Goal: Transaction & Acquisition: Obtain resource

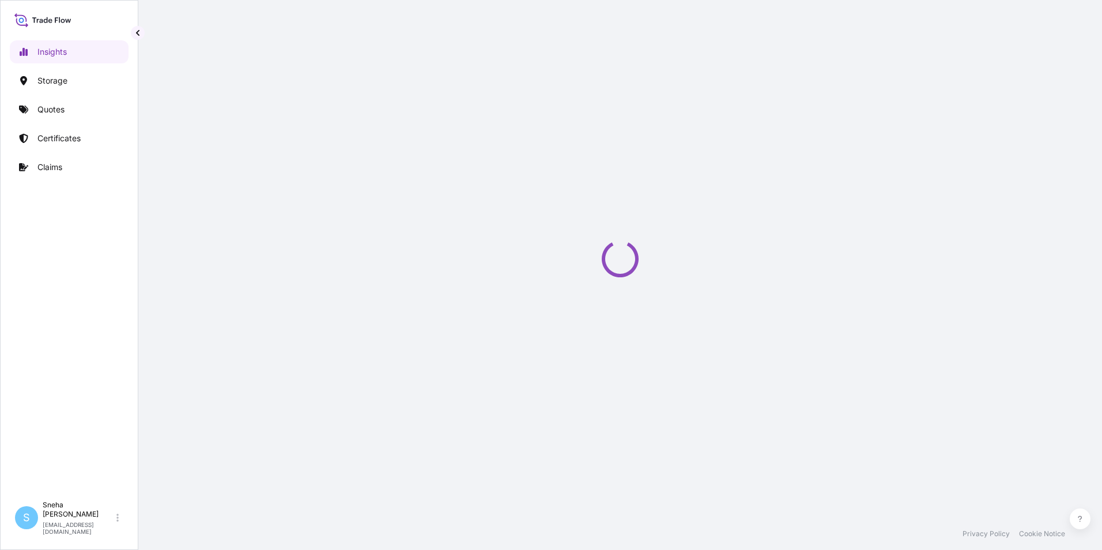
select select "2025"
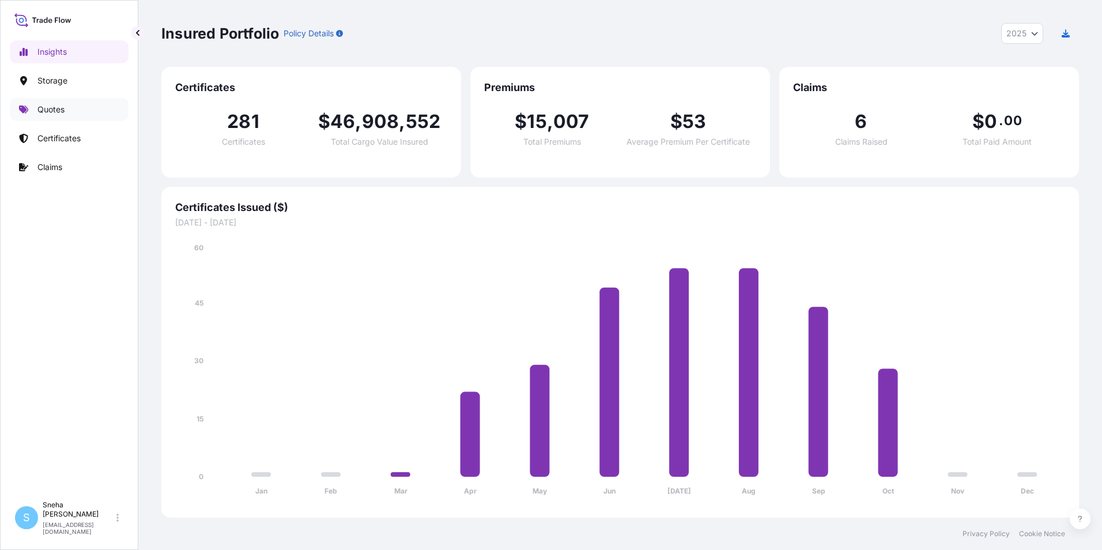
click at [62, 112] on p "Quotes" at bounding box center [50, 110] width 27 height 12
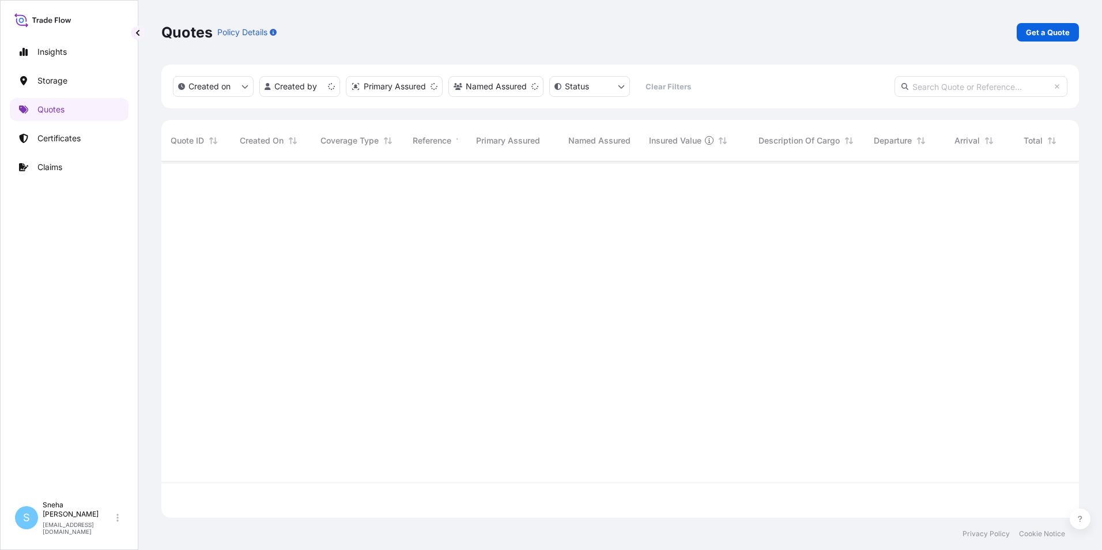
scroll to position [354, 909]
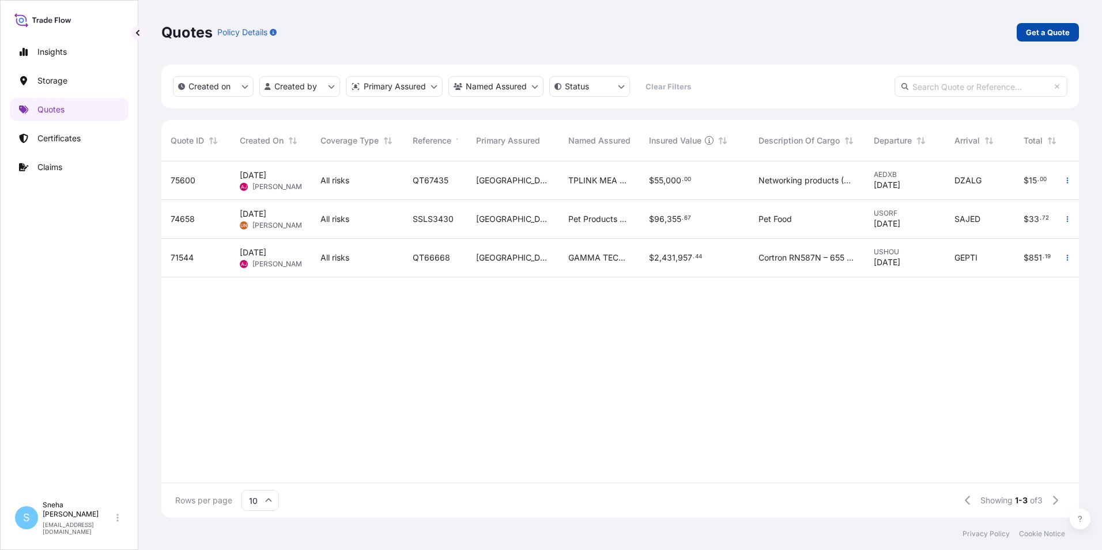
click at [1035, 37] on p "Get a Quote" at bounding box center [1048, 33] width 44 height 12
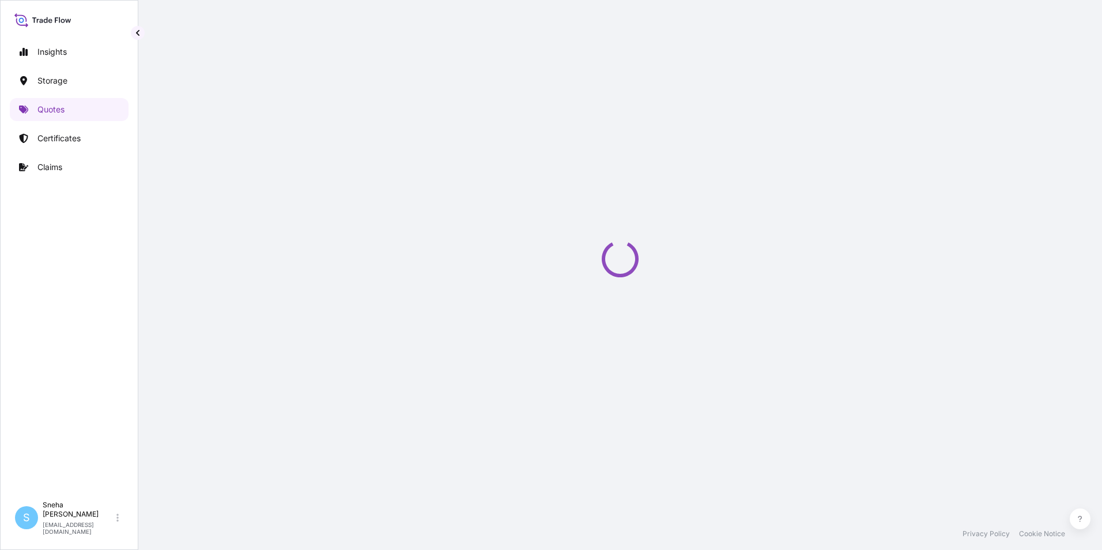
select select "Water"
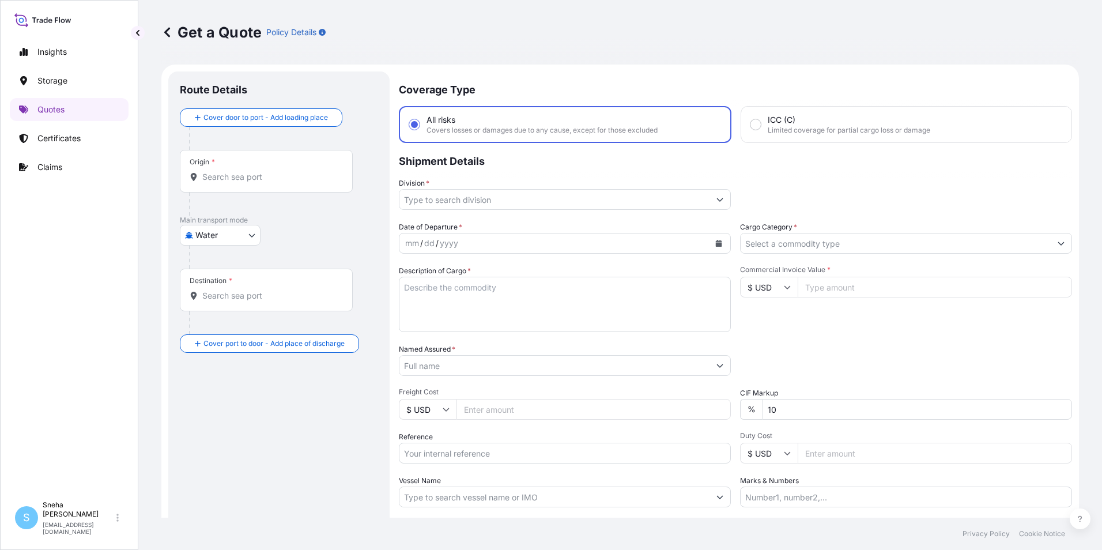
scroll to position [18, 0]
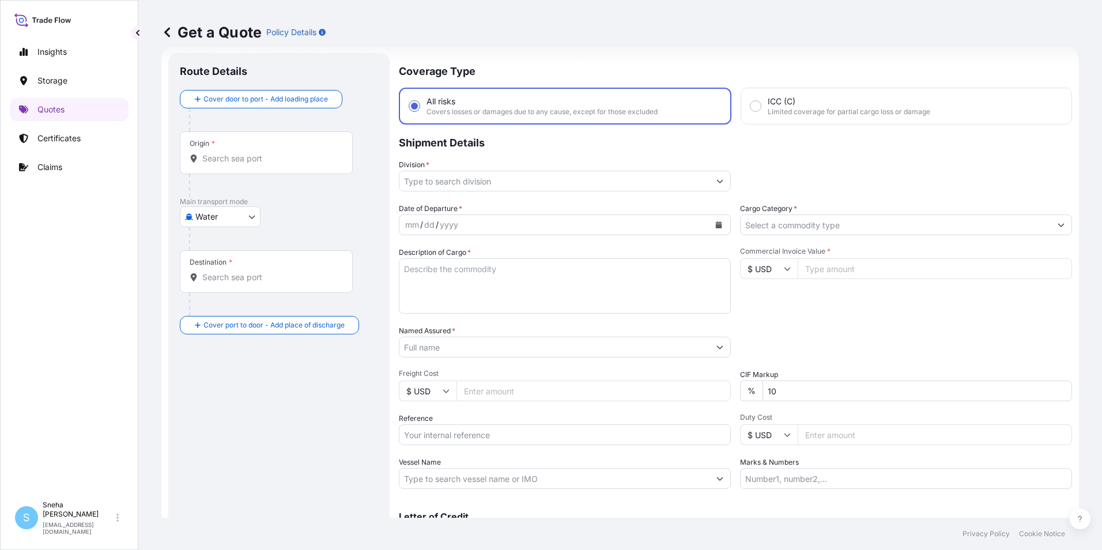
click at [467, 179] on input "Division *" at bounding box center [555, 181] width 310 height 21
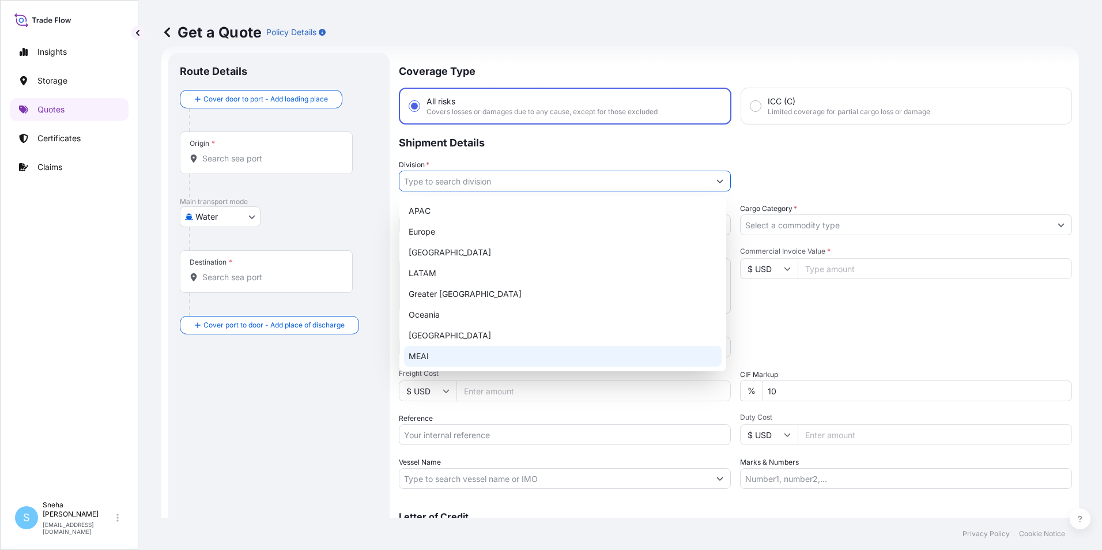
click at [438, 356] on div "MEAI" at bounding box center [563, 356] width 318 height 21
type input "MEAI"
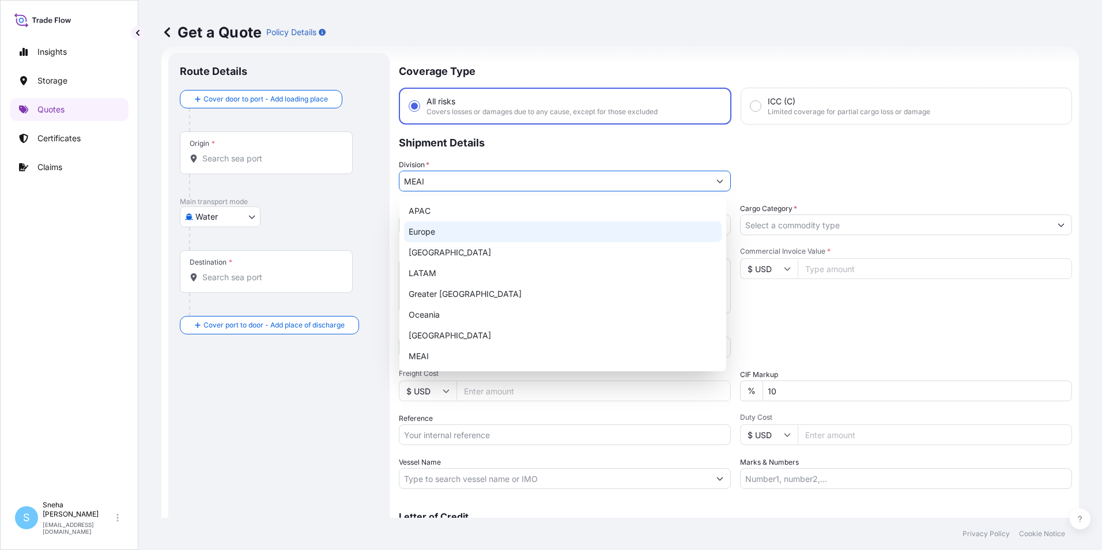
click at [368, 265] on div "Destination *" at bounding box center [279, 283] width 198 height 66
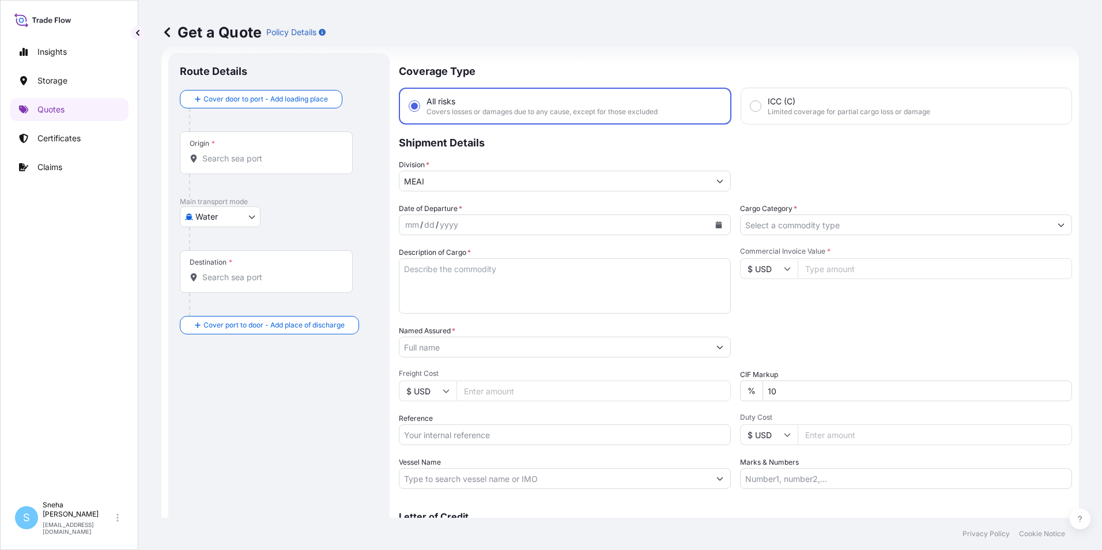
click at [480, 221] on div "mm / dd / yyyy" at bounding box center [555, 224] width 310 height 21
click at [479, 226] on div "mm / dd / yyyy" at bounding box center [555, 224] width 310 height 21
click at [716, 226] on icon "Calendar" at bounding box center [719, 224] width 6 height 7
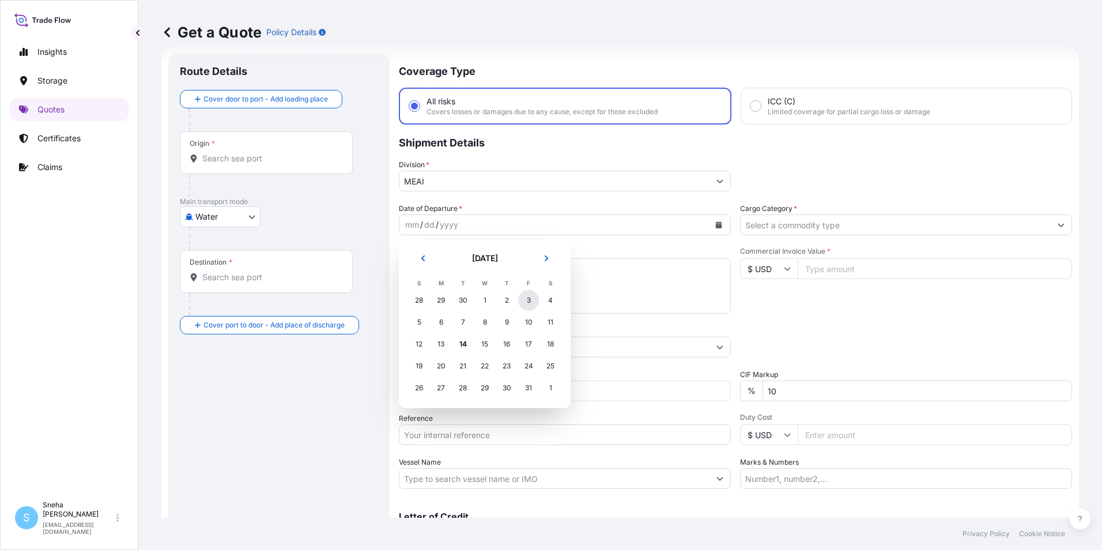
click at [530, 302] on div "3" at bounding box center [528, 300] width 21 height 21
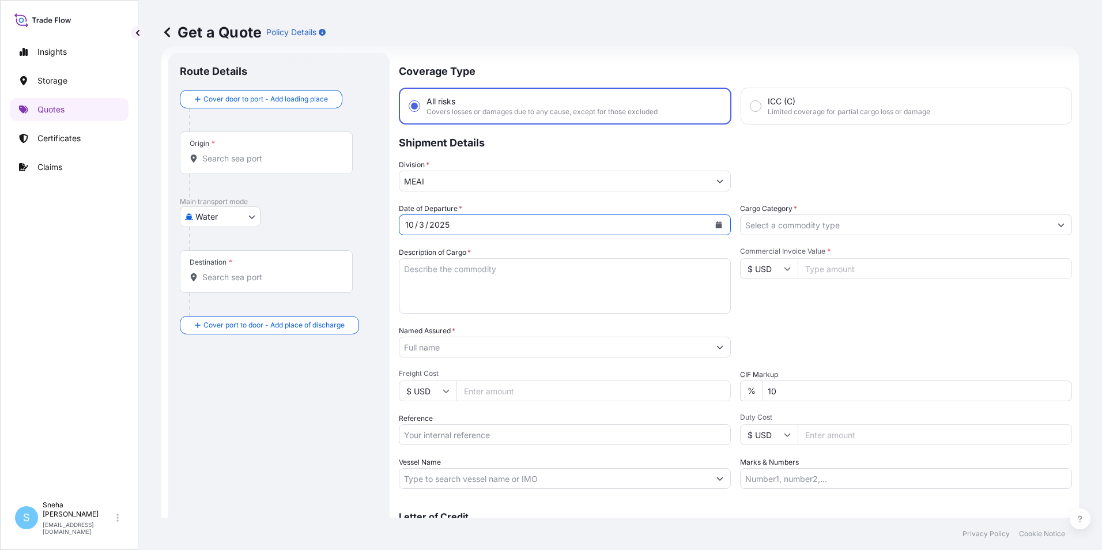
click at [598, 281] on textarea "Description of Cargo *" at bounding box center [565, 285] width 332 height 55
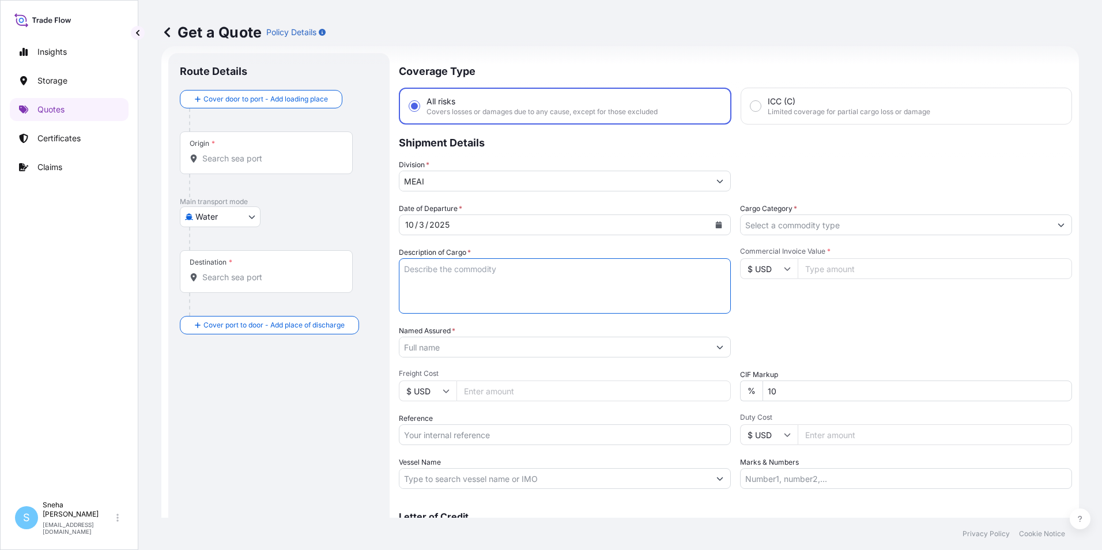
click at [491, 277] on textarea "Description of Cargo *" at bounding box center [565, 285] width 332 height 55
paste textarea "1x20ST 440 PACKAGE 11228.000 2200 25.000 SEAL AG552433 3901908099 (HS) LOADED O…"
type textarea "1x20ST 440 PACKAGE 11228.000 2200 25.000 SEAL AG552433 3901908099 (HS) LOADED O…"
click at [593, 355] on input "Named Assured *" at bounding box center [555, 347] width 310 height 21
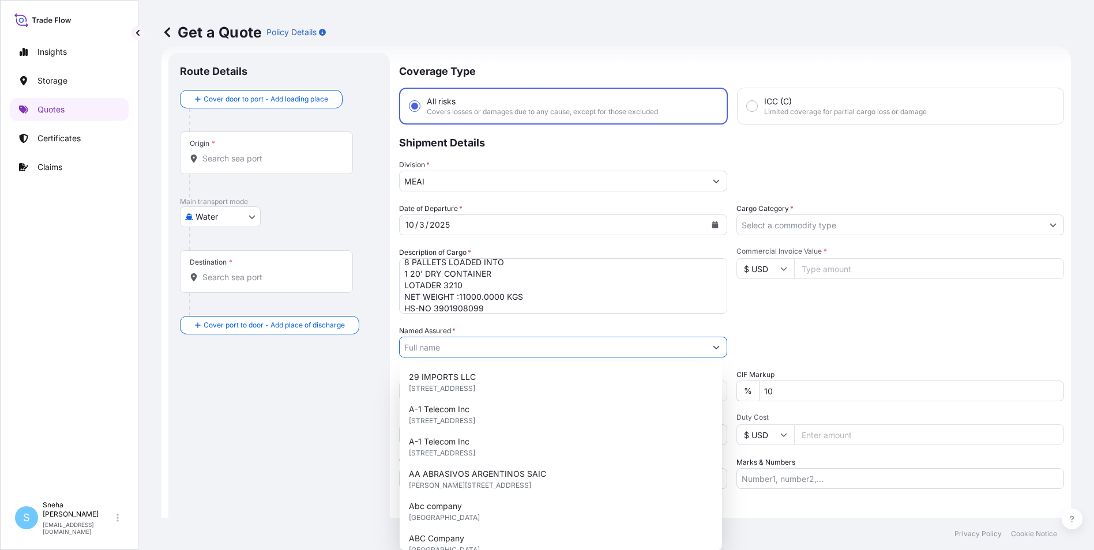
click at [343, 383] on div "Route Details Cover door to port - Add loading place Place of loading Road / [G…" at bounding box center [279, 314] width 198 height 499
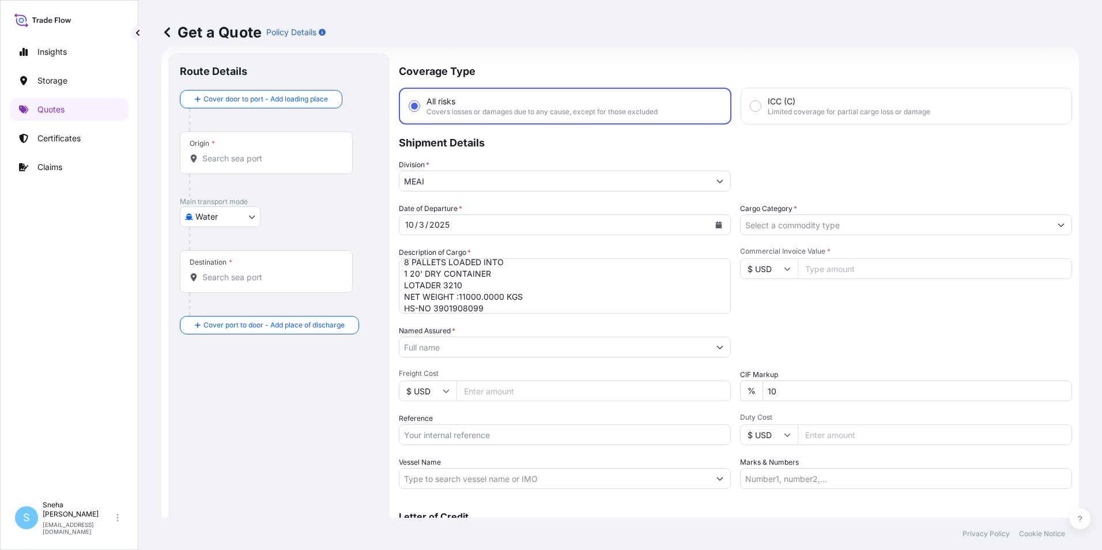
click at [483, 351] on input "Named Assured *" at bounding box center [555, 347] width 310 height 21
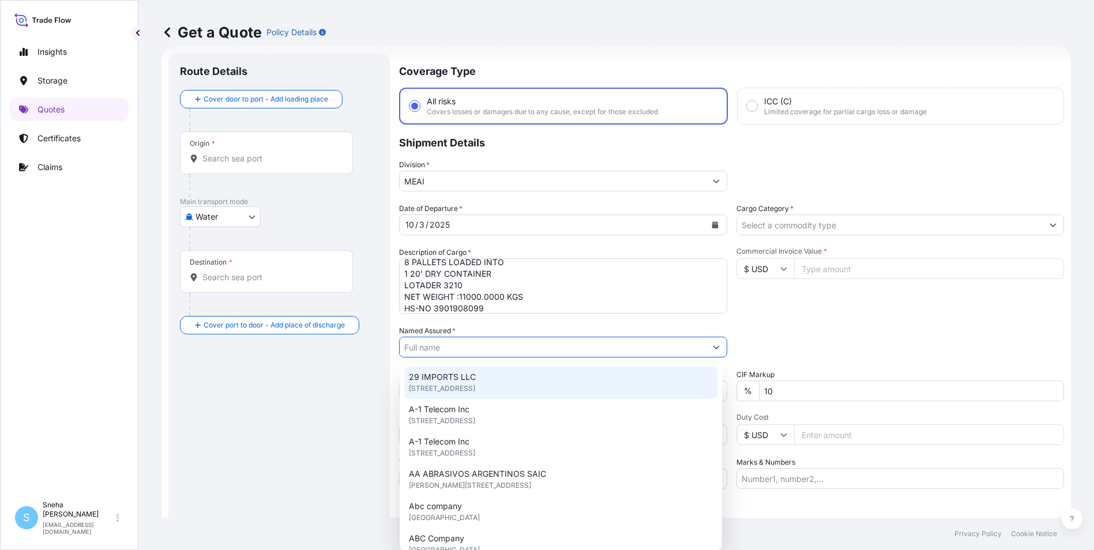
click at [439, 344] on input "Named Assured *" at bounding box center [553, 347] width 306 height 21
paste input "POLYTECH SPECIALTY FZCO"
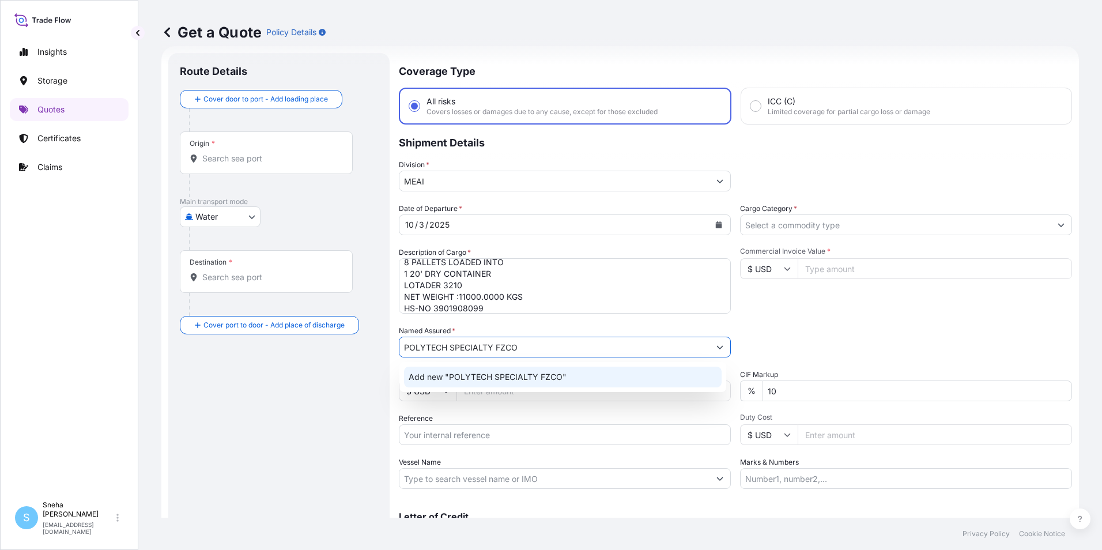
click at [483, 381] on span "Add new "POLYTECH SPECIALTY FZCO"" at bounding box center [488, 377] width 158 height 12
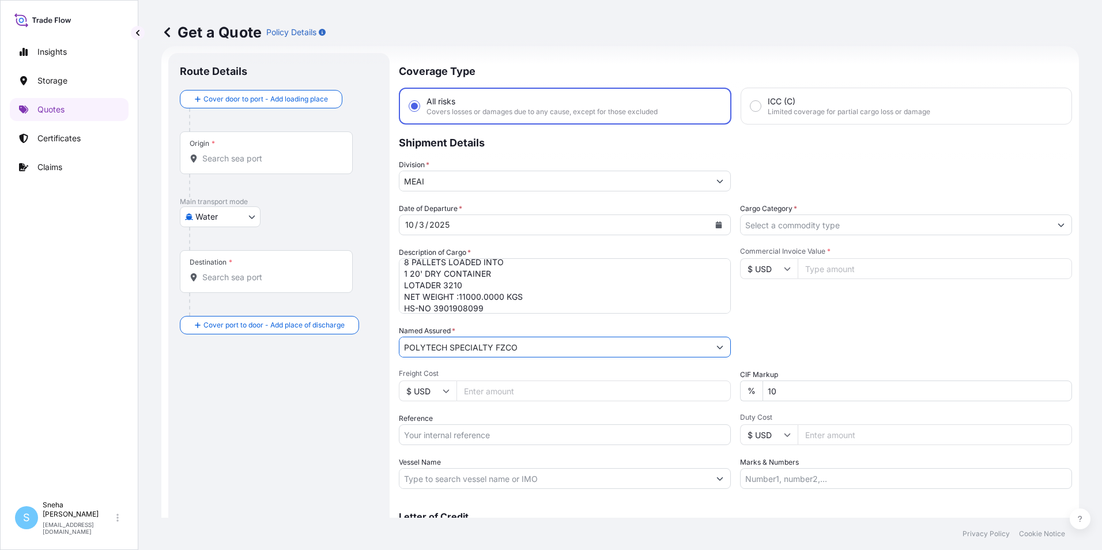
type input "POLYTECH SPECIALTY FZCO"
click at [469, 390] on input "Freight Cost" at bounding box center [594, 391] width 274 height 21
type input "41525"
click at [531, 434] on input "Reference" at bounding box center [565, 434] width 332 height 21
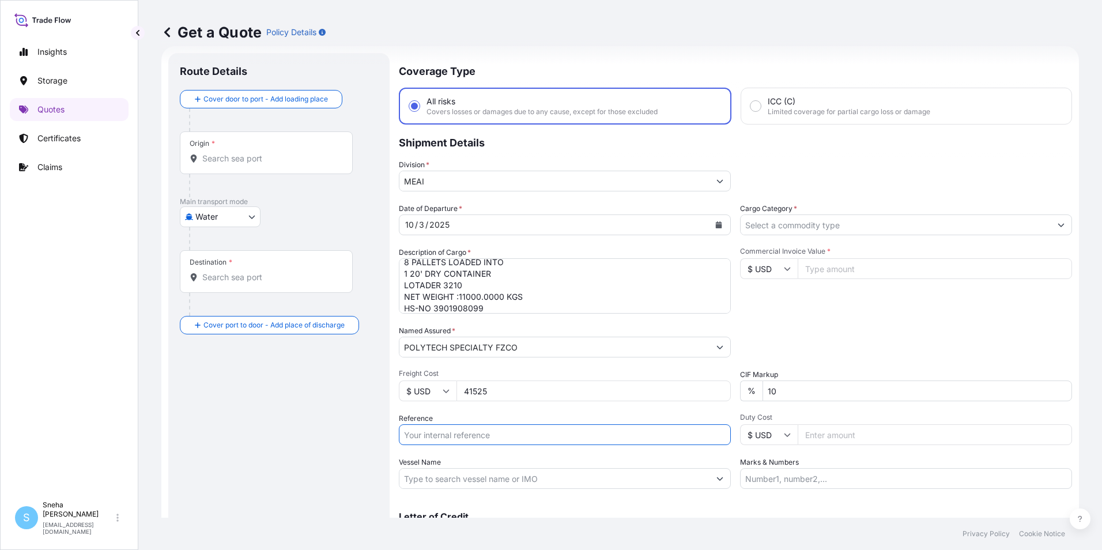
click at [463, 438] on input "Reference" at bounding box center [565, 434] width 332 height 21
paste input "QT65241"
type input "QT65241"
click at [482, 483] on input "Vessel Name" at bounding box center [555, 478] width 310 height 21
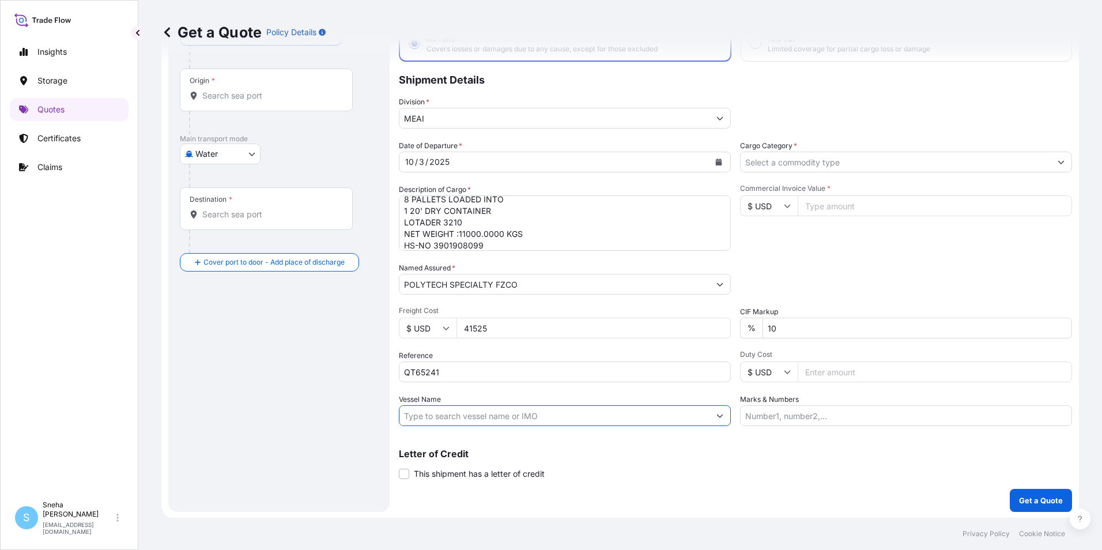
scroll to position [82, 0]
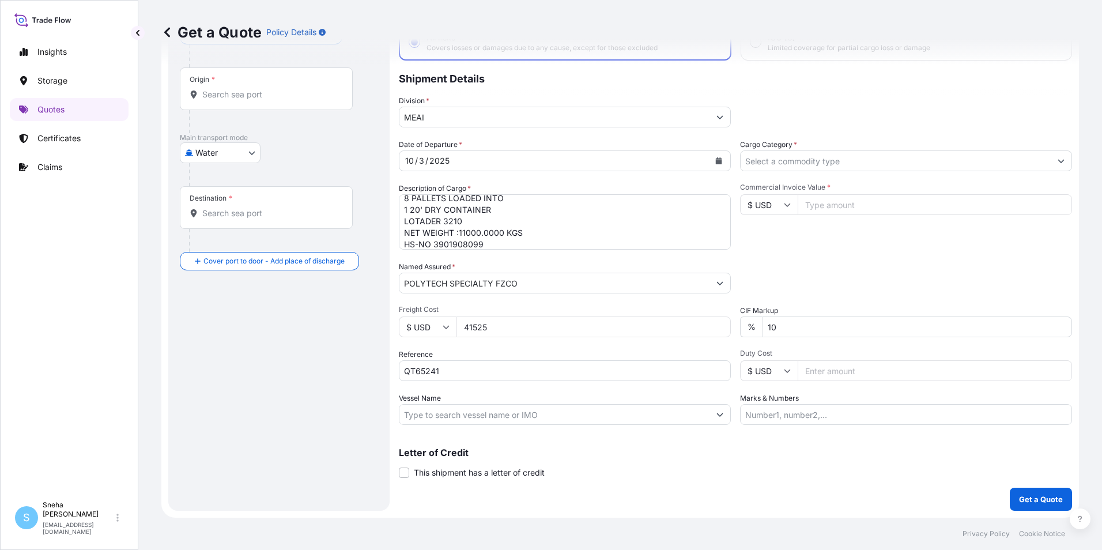
click at [815, 375] on input "Duty Cost" at bounding box center [935, 370] width 274 height 21
click at [418, 417] on input "Vessel Name" at bounding box center [555, 414] width 310 height 21
click at [509, 413] on input "Vessel Name" at bounding box center [555, 414] width 310 height 21
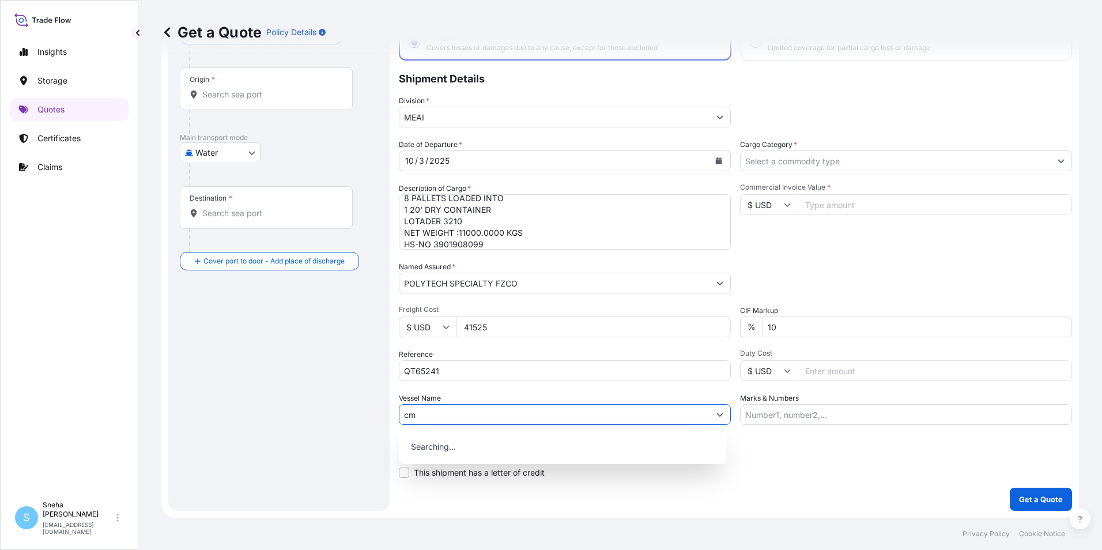
type input "c"
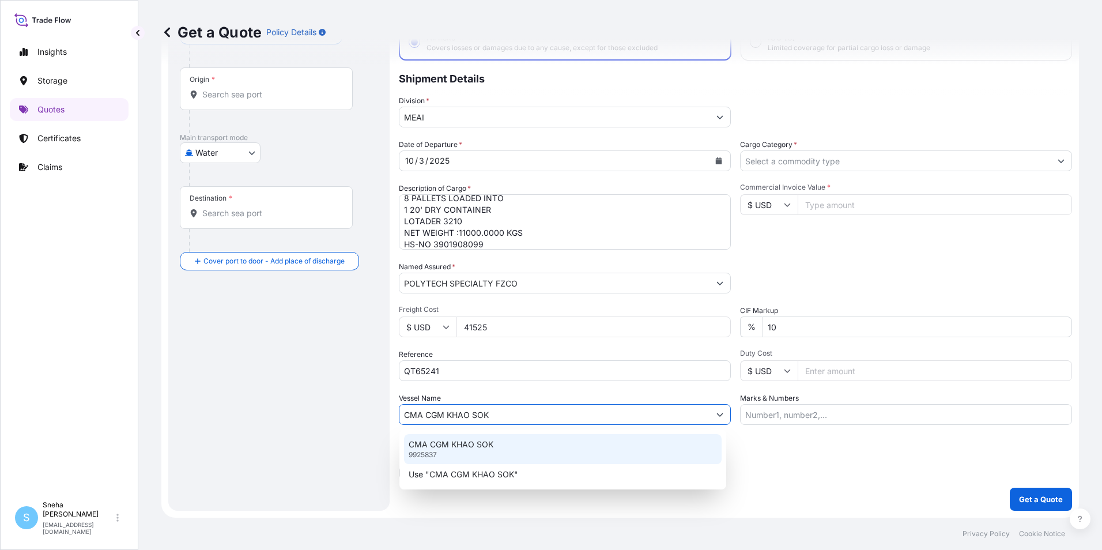
click at [491, 443] on p "CMA CGM KHAO SOK" at bounding box center [451, 445] width 85 height 12
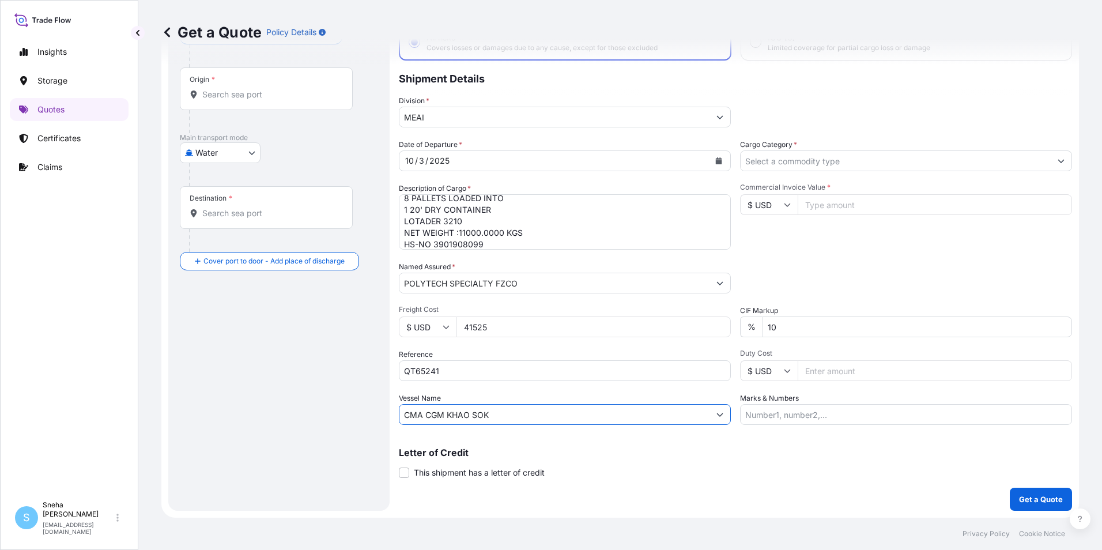
type input "CMA CGM KHAO SOK"
click at [837, 412] on input "Marks & Numbers" at bounding box center [906, 414] width 332 height 21
click at [800, 415] on input "Marks & Numbers" at bounding box center [906, 414] width 332 height 21
click at [786, 415] on input "Marks & Numbers" at bounding box center [906, 414] width 332 height 21
click at [784, 414] on input "Marks & Numbers" at bounding box center [906, 414] width 332 height 21
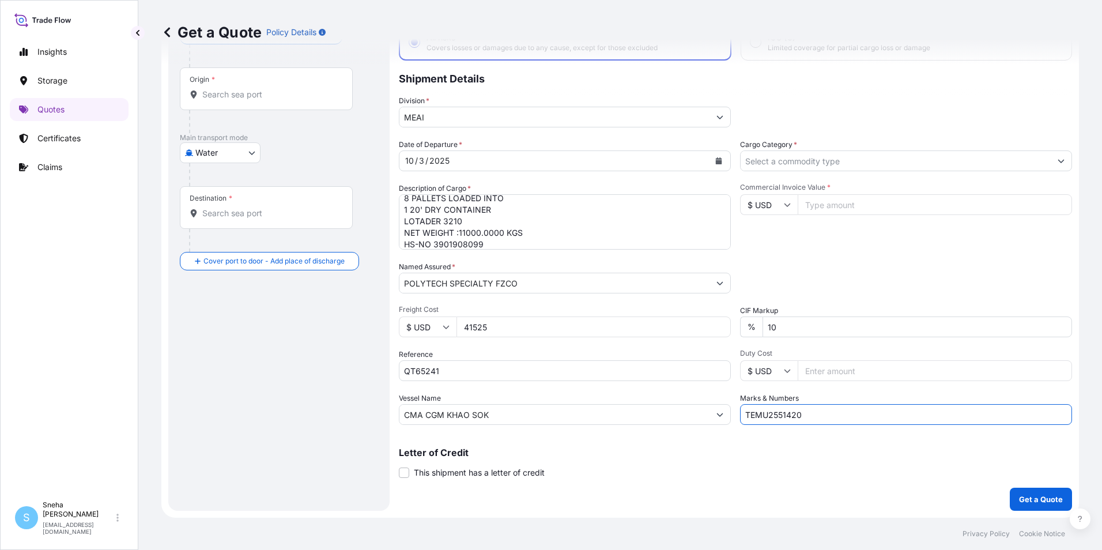
click at [743, 412] on input "TEMU2551420" at bounding box center [906, 414] width 332 height 21
click at [910, 421] on input "CONTAINER NO. TEMU2551420" at bounding box center [906, 414] width 332 height 21
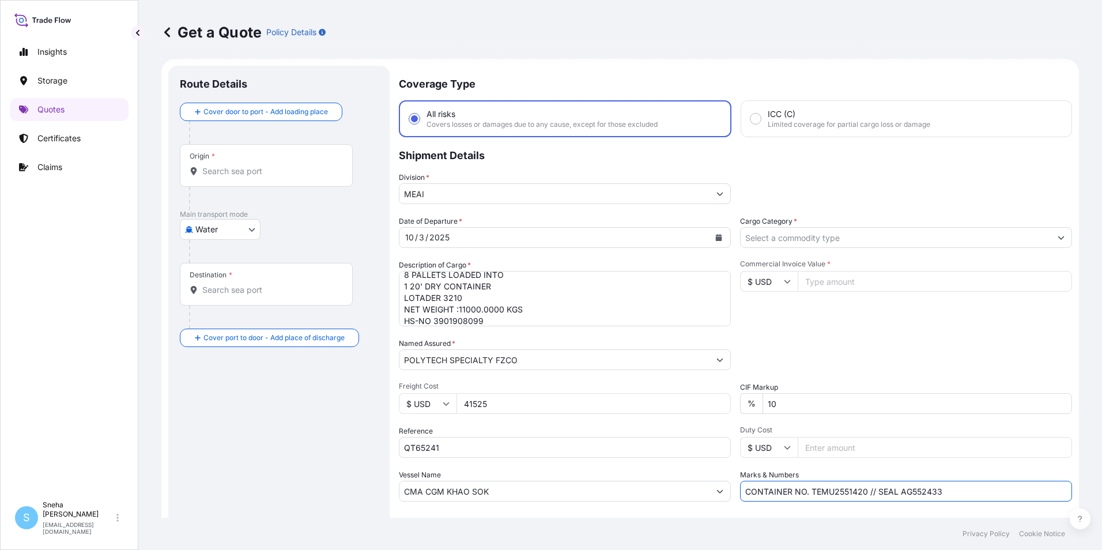
scroll to position [0, 0]
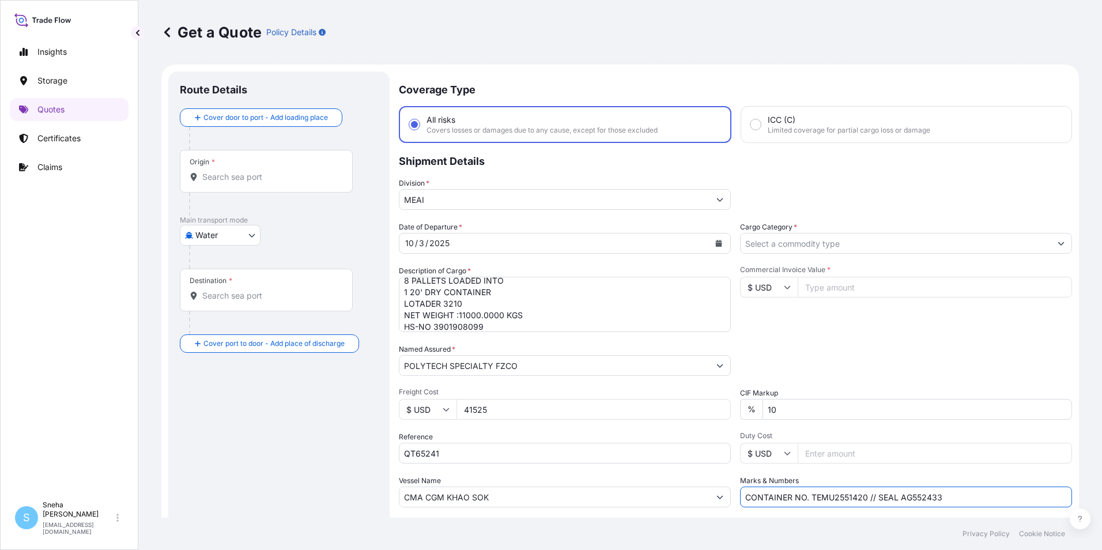
type input "CONTAINER NO. TEMU2551420 // SEAL AG552433"
click at [853, 242] on input "Cargo Category *" at bounding box center [896, 243] width 310 height 21
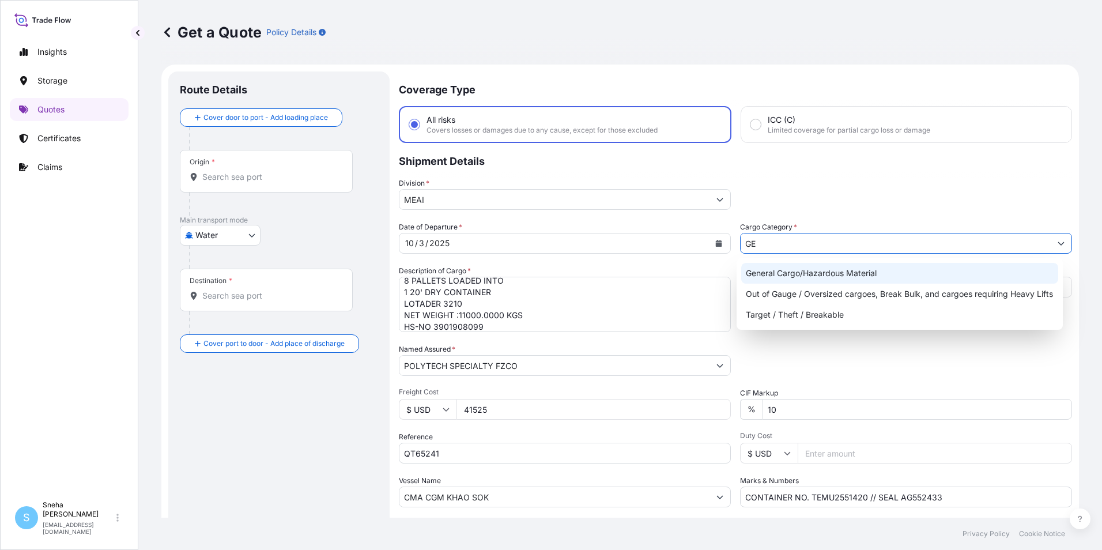
click at [846, 270] on div "General Cargo/Hazardous Material" at bounding box center [900, 273] width 318 height 21
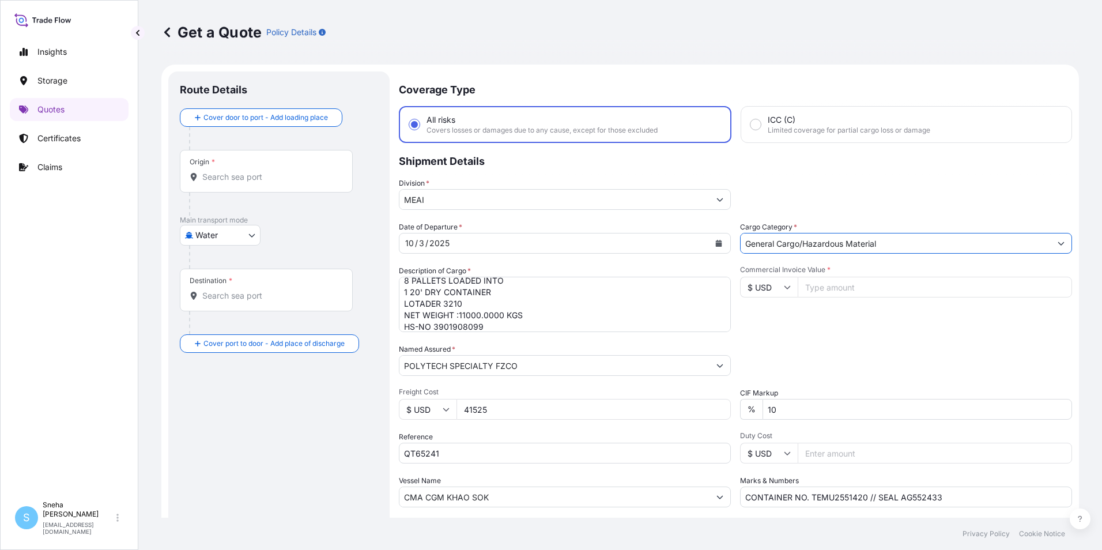
type input "General Cargo/Hazardous Material"
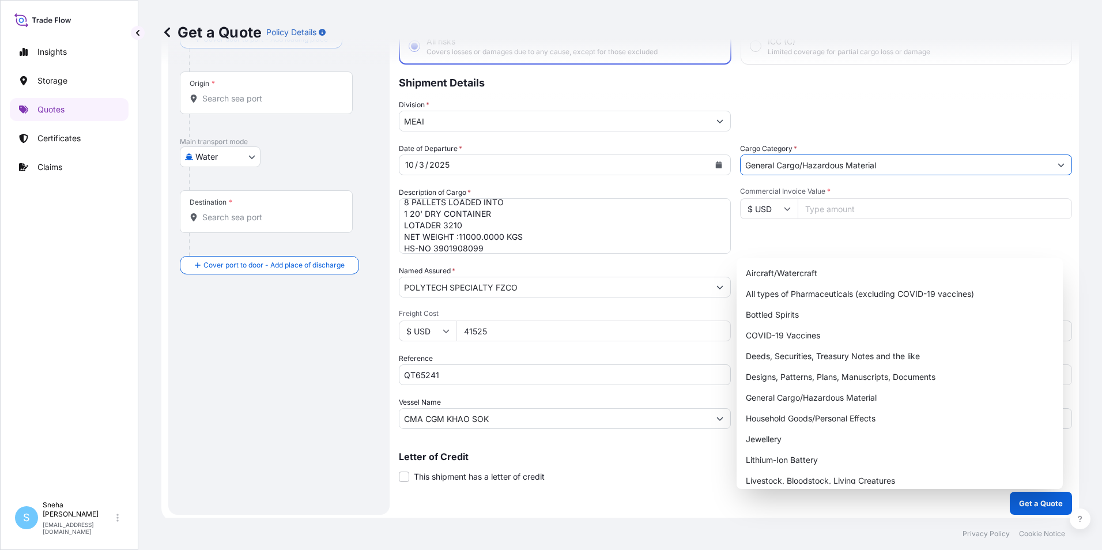
scroll to position [82, 0]
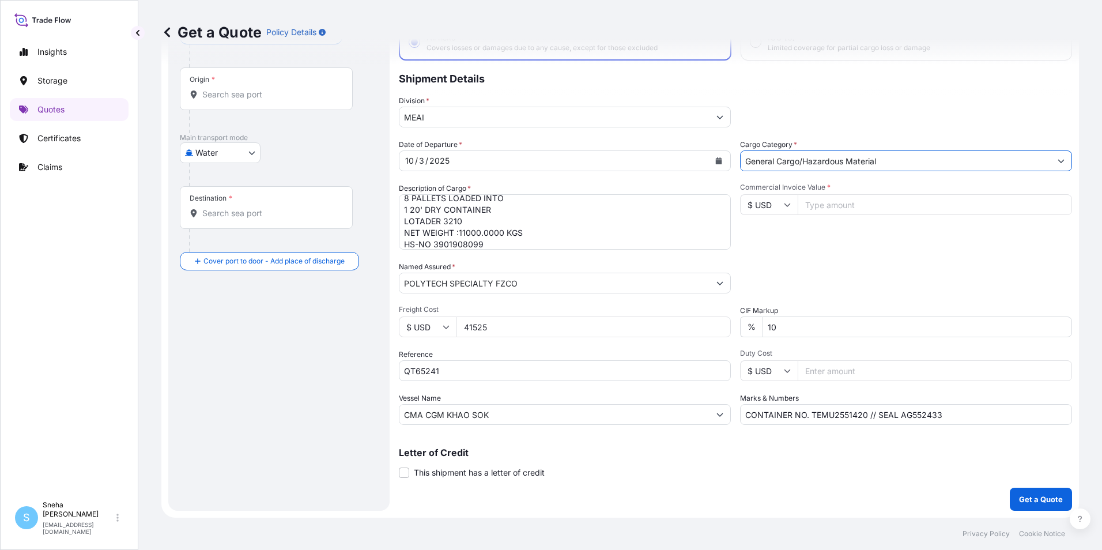
click at [717, 280] on icon "Show suggestions" at bounding box center [720, 283] width 7 height 7
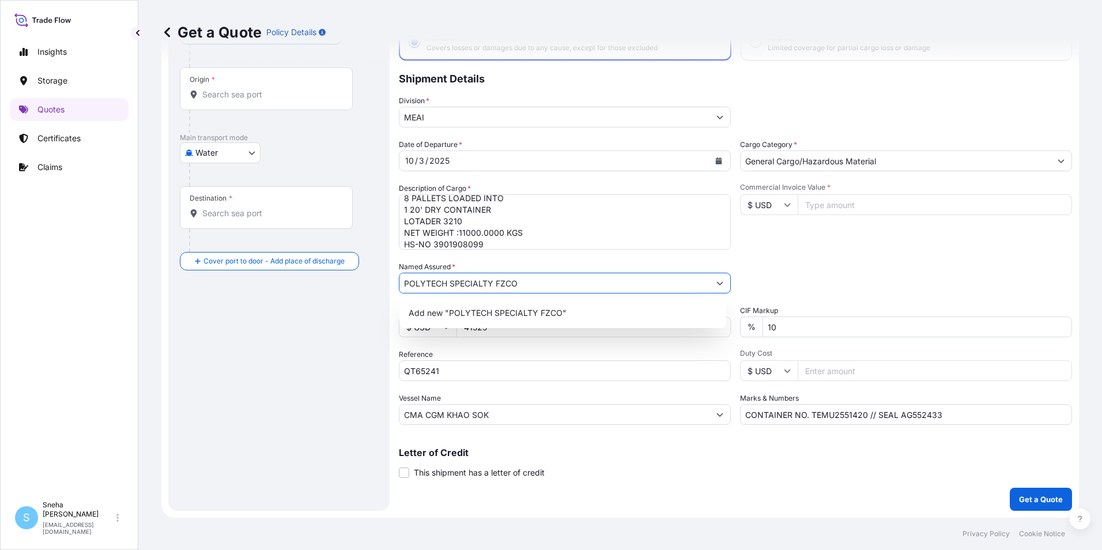
click at [717, 280] on icon "Show suggestions" at bounding box center [720, 283] width 7 height 7
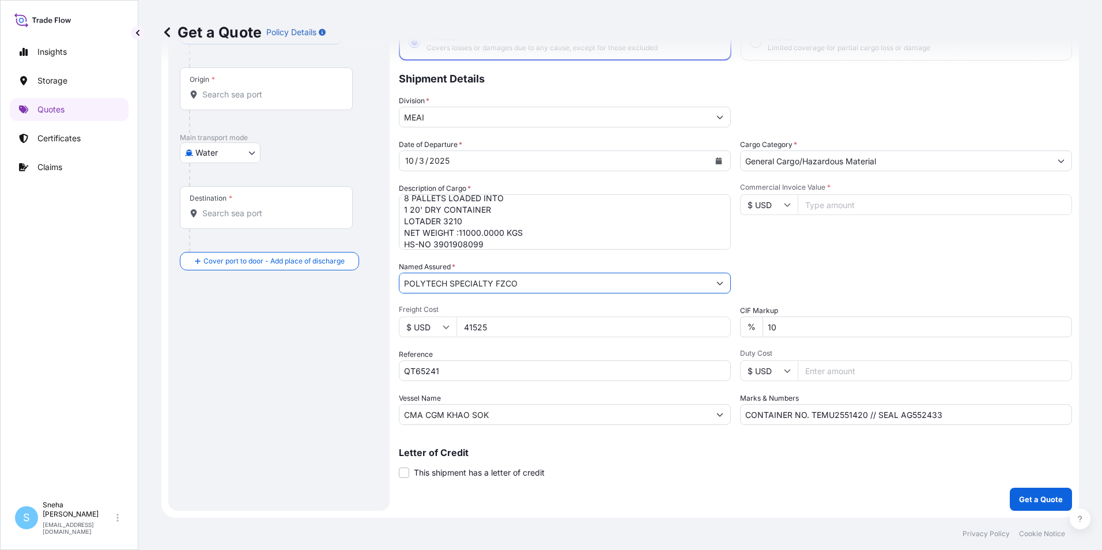
click at [210, 93] on input "Origin *" at bounding box center [270, 95] width 136 height 12
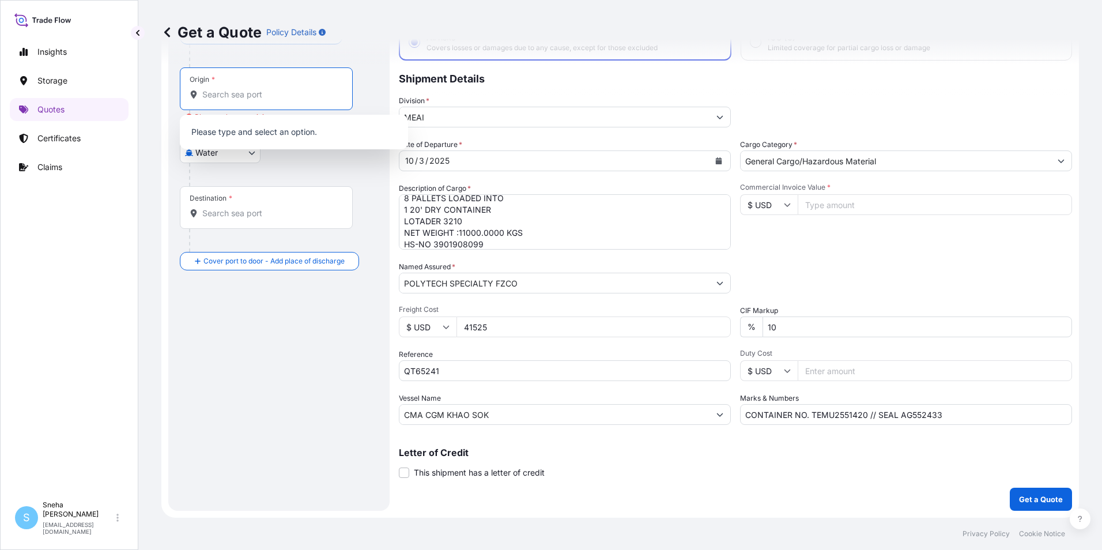
click at [247, 98] on input "Origin * Please select an origin" at bounding box center [270, 95] width 136 height 12
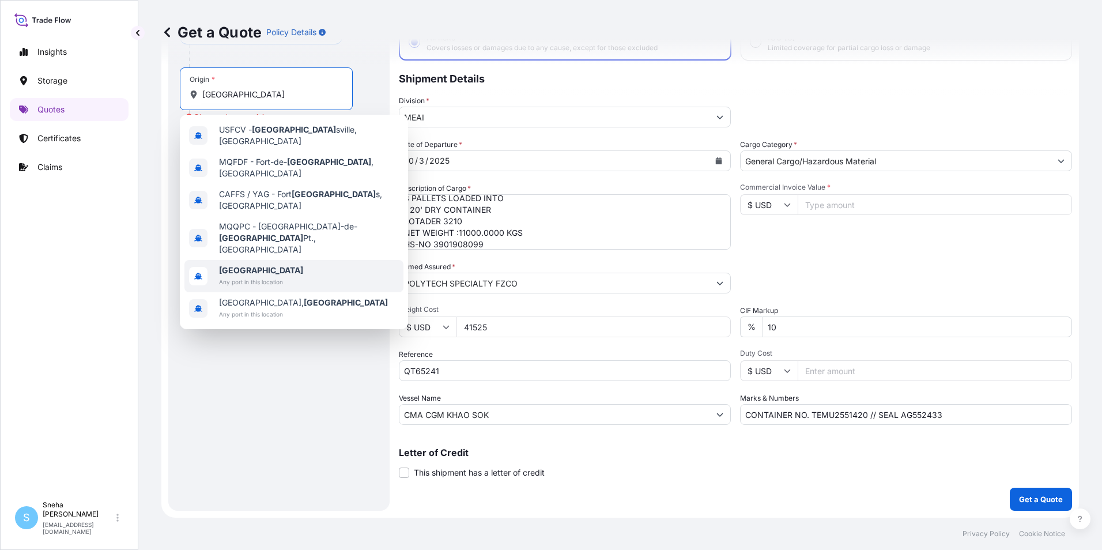
type input "[GEOGRAPHIC_DATA]"
click at [156, 235] on div "Get a Quote Policy Details Route Details Cover door to port - Add loading place…" at bounding box center [620, 259] width 964 height 518
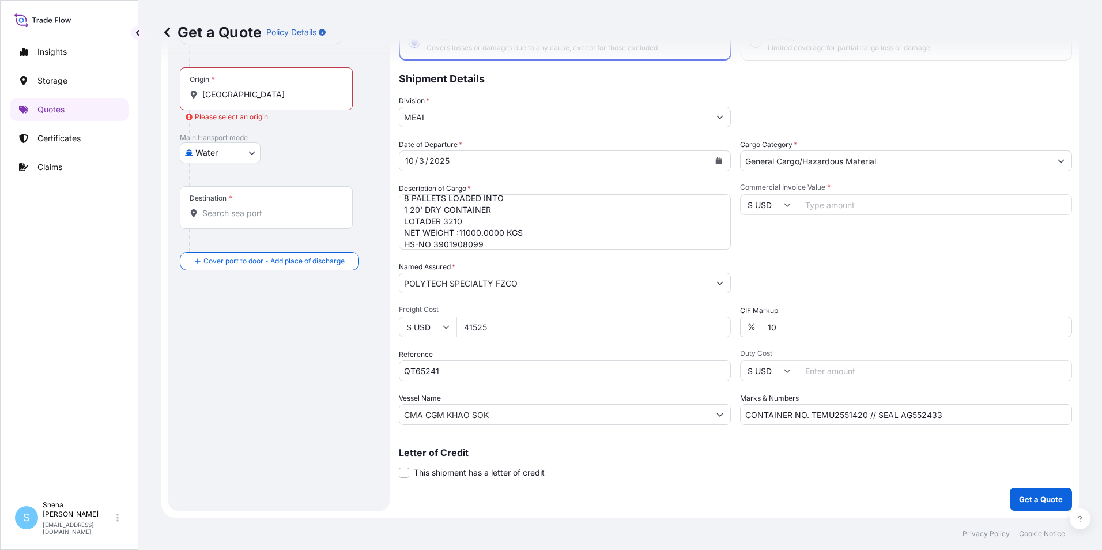
click at [244, 107] on div "Origin * [GEOGRAPHIC_DATA]" at bounding box center [266, 88] width 173 height 43
click at [244, 100] on input "[GEOGRAPHIC_DATA]" at bounding box center [270, 95] width 136 height 12
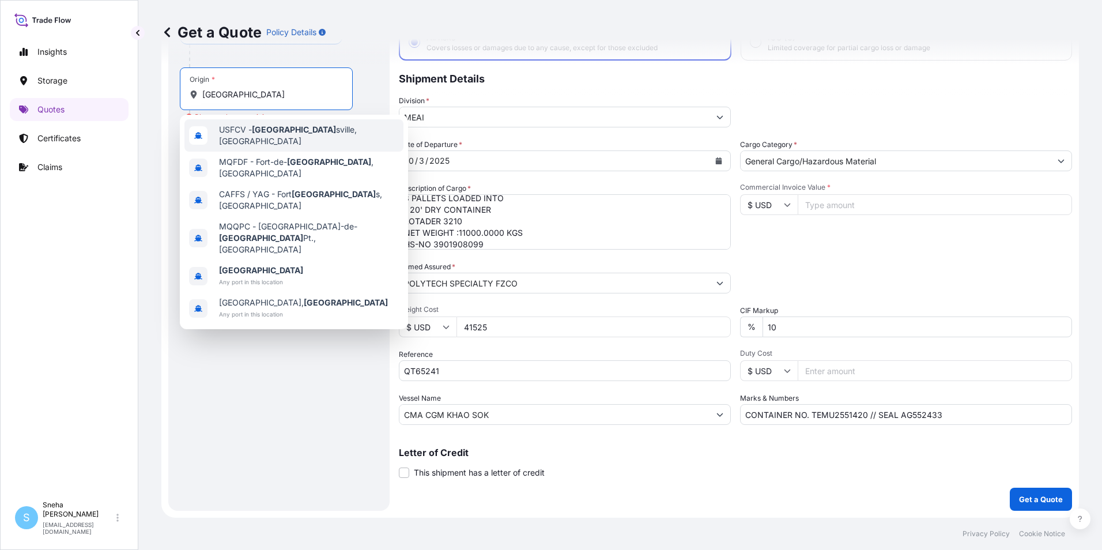
click at [243, 94] on input "[GEOGRAPHIC_DATA]" at bounding box center [270, 95] width 136 height 12
drag, startPoint x: 253, startPoint y: 93, endPoint x: 194, endPoint y: 89, distance: 59.6
click at [193, 88] on div "Origin * [GEOGRAPHIC_DATA]" at bounding box center [266, 88] width 173 height 43
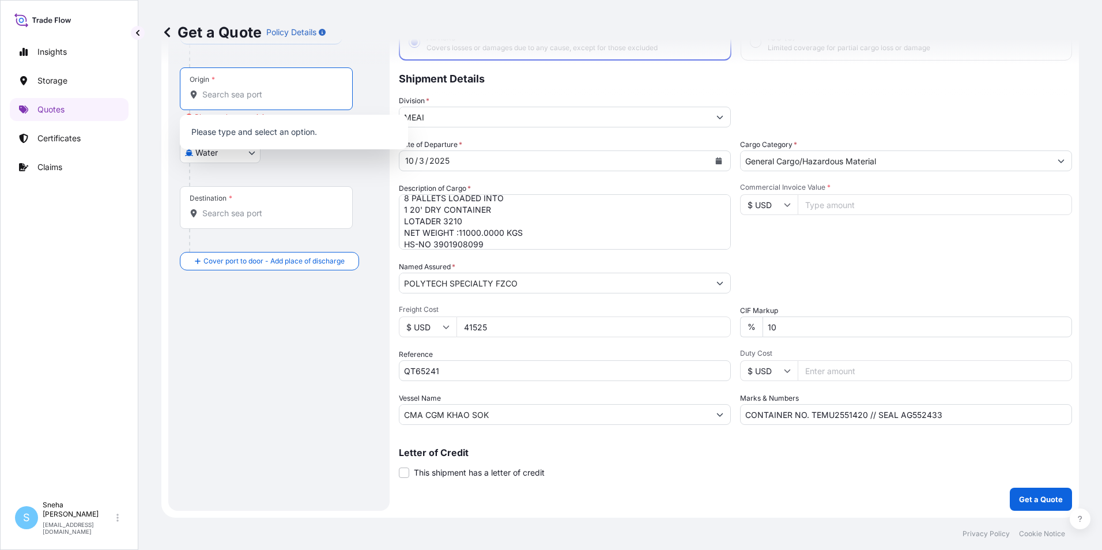
click at [237, 95] on input "Origin * Please select an origin" at bounding box center [270, 95] width 136 height 12
click at [149, 170] on div "Get a Quote Policy Details Route Details Cover door to port - Add loading place…" at bounding box center [620, 259] width 964 height 518
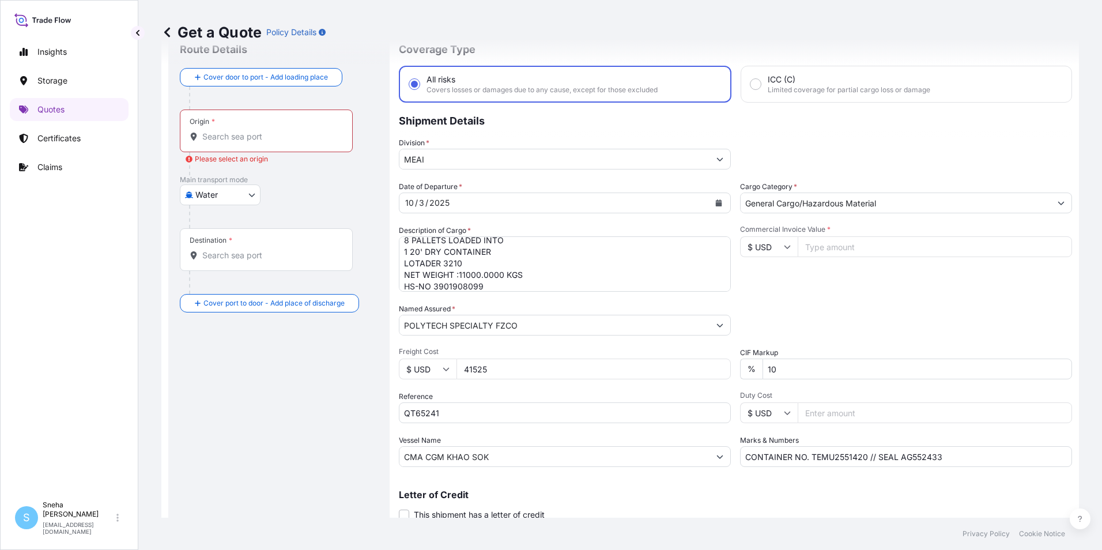
scroll to position [0, 0]
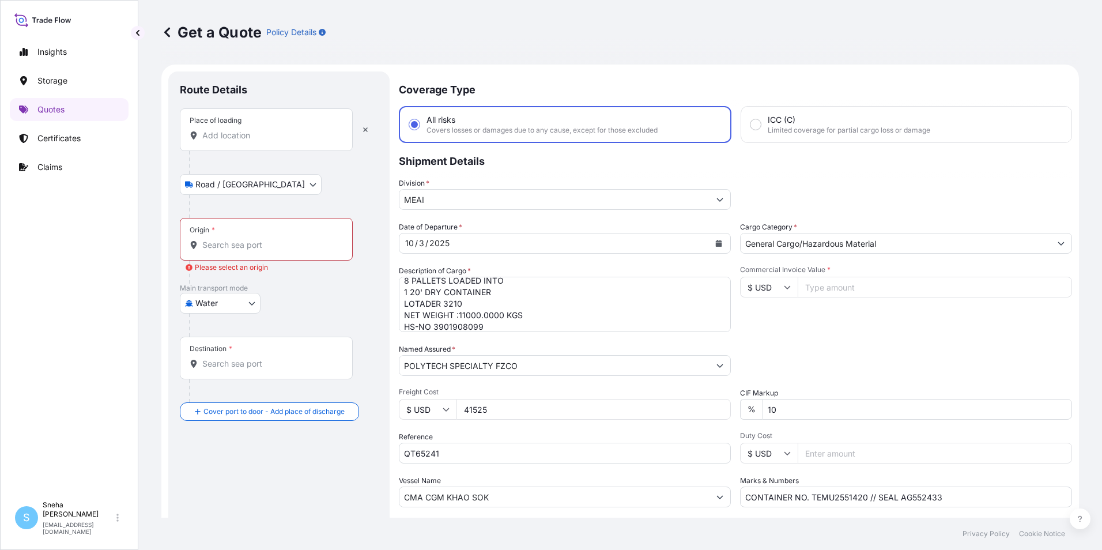
click at [260, 142] on div "Place of loading" at bounding box center [266, 129] width 173 height 43
click at [260, 141] on input "Place of loading" at bounding box center [270, 136] width 136 height 12
click at [259, 135] on input "Place of loading" at bounding box center [270, 136] width 136 height 12
click at [241, 139] on input "Place of loading" at bounding box center [270, 136] width 136 height 12
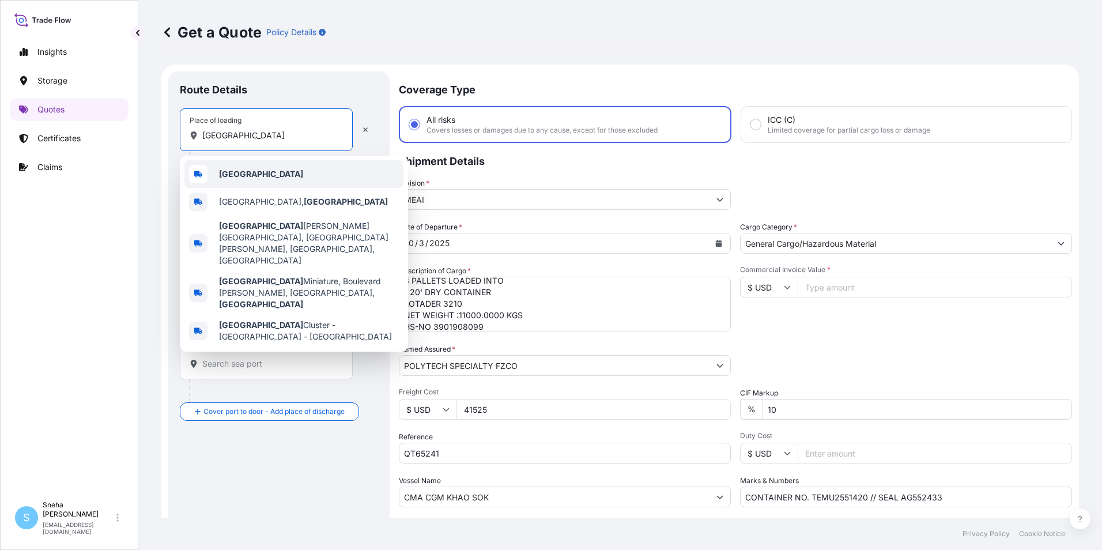
click at [247, 180] on div "[GEOGRAPHIC_DATA]" at bounding box center [293, 174] width 219 height 28
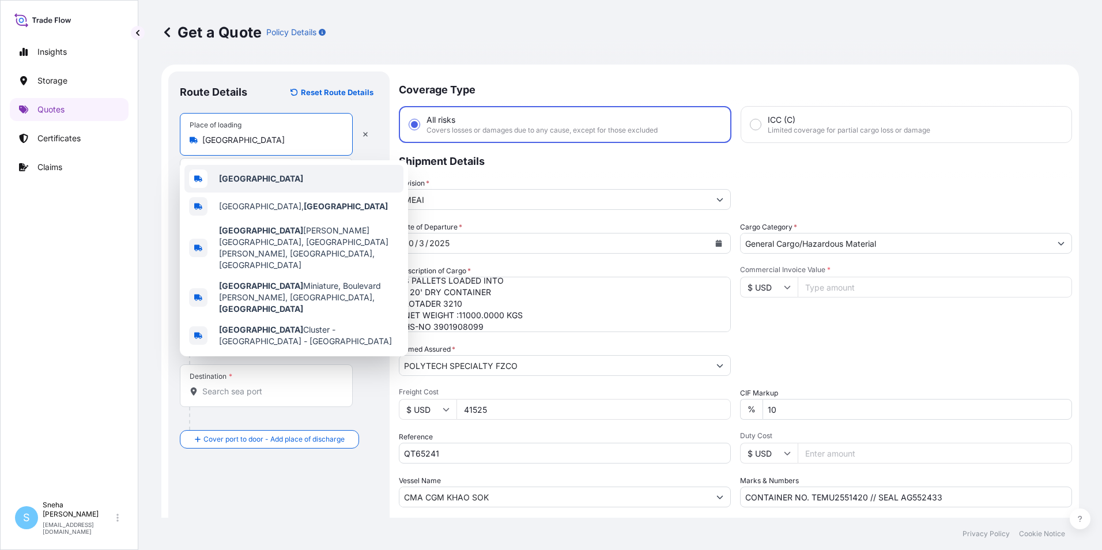
click at [239, 145] on input "[GEOGRAPHIC_DATA]" at bounding box center [270, 140] width 136 height 12
drag, startPoint x: 241, startPoint y: 145, endPoint x: 222, endPoint y: 141, distance: 19.4
click at [222, 141] on input "[GEOGRAPHIC_DATA]" at bounding box center [270, 140] width 136 height 12
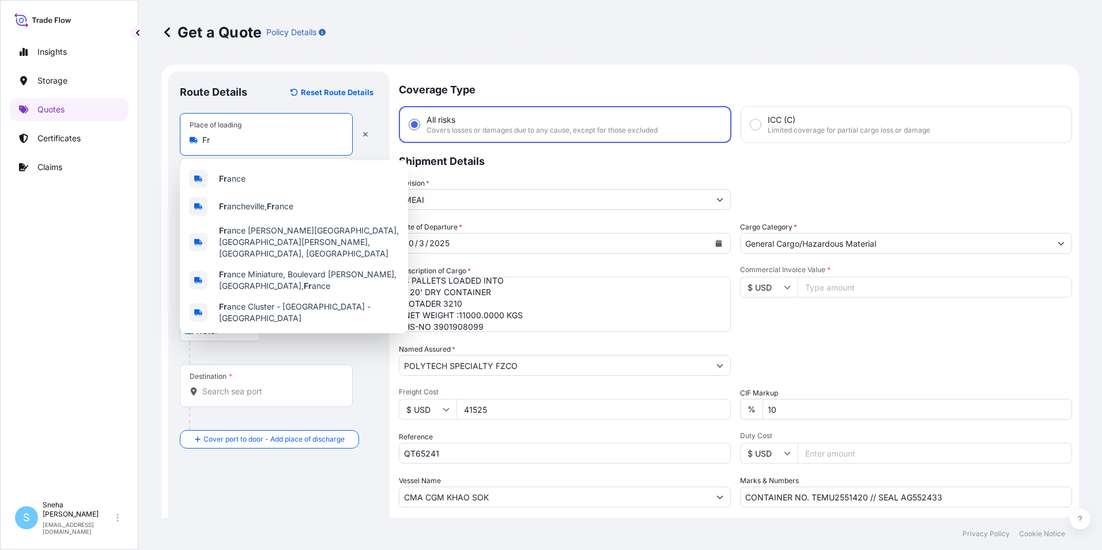
type input "F"
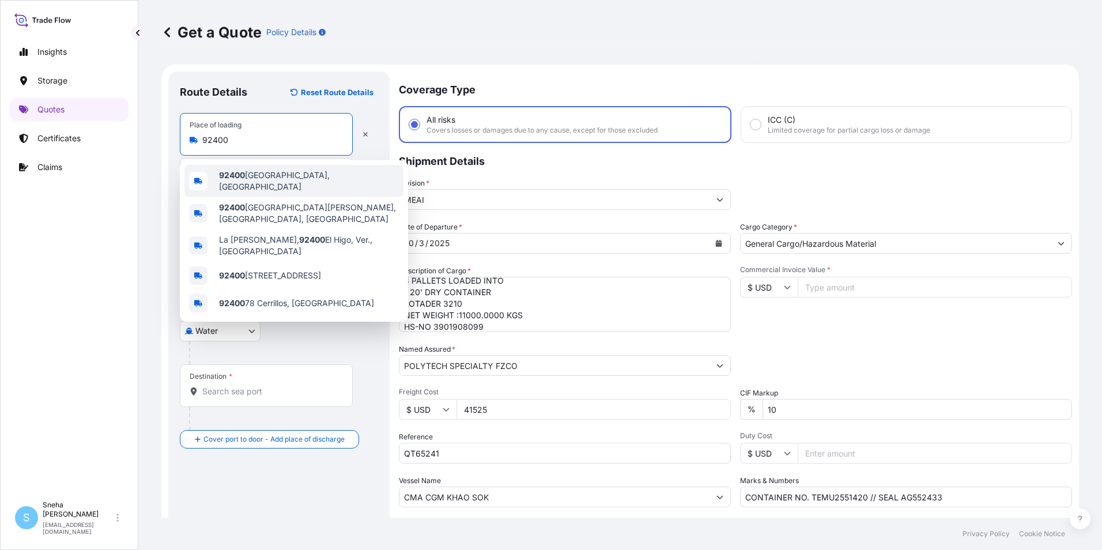
click at [310, 180] on span "92400 [GEOGRAPHIC_DATA], [GEOGRAPHIC_DATA]" at bounding box center [309, 181] width 180 height 23
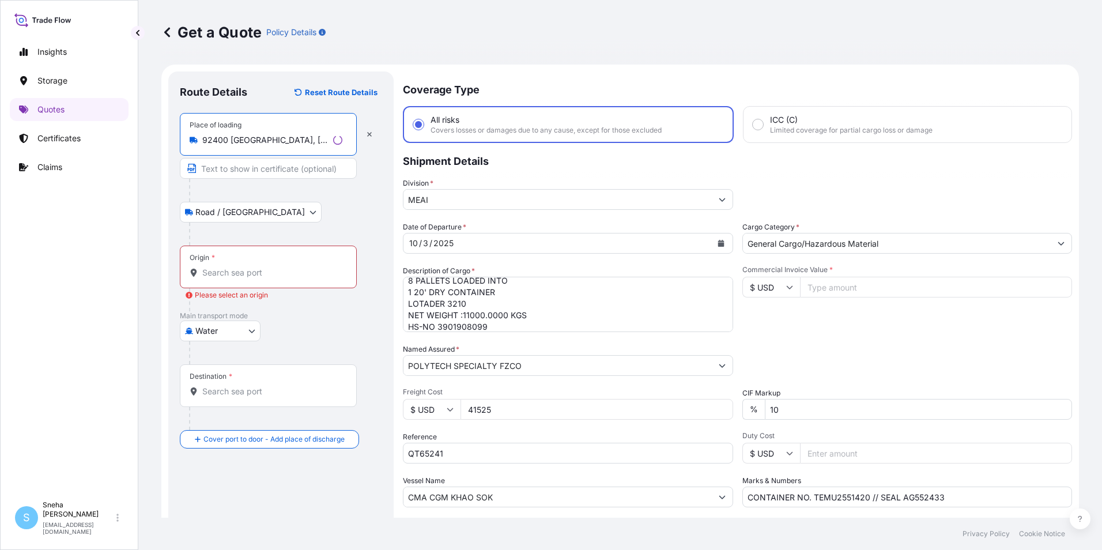
type input "92400 [GEOGRAPHIC_DATA], [GEOGRAPHIC_DATA]"
click at [248, 171] on input "Text to appear on certificate" at bounding box center [266, 168] width 173 height 21
type input "A"
type input "SK FUNCTIONAL POLYMER"
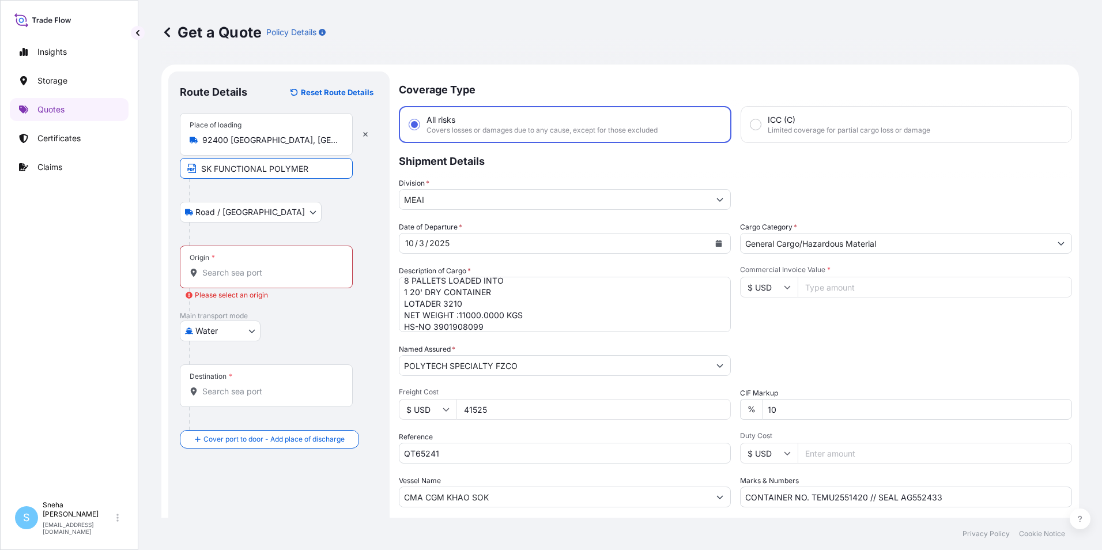
click at [224, 258] on div "Origin *" at bounding box center [266, 267] width 173 height 43
click at [224, 267] on input "Origin * Please select an origin" at bounding box center [270, 273] width 136 height 12
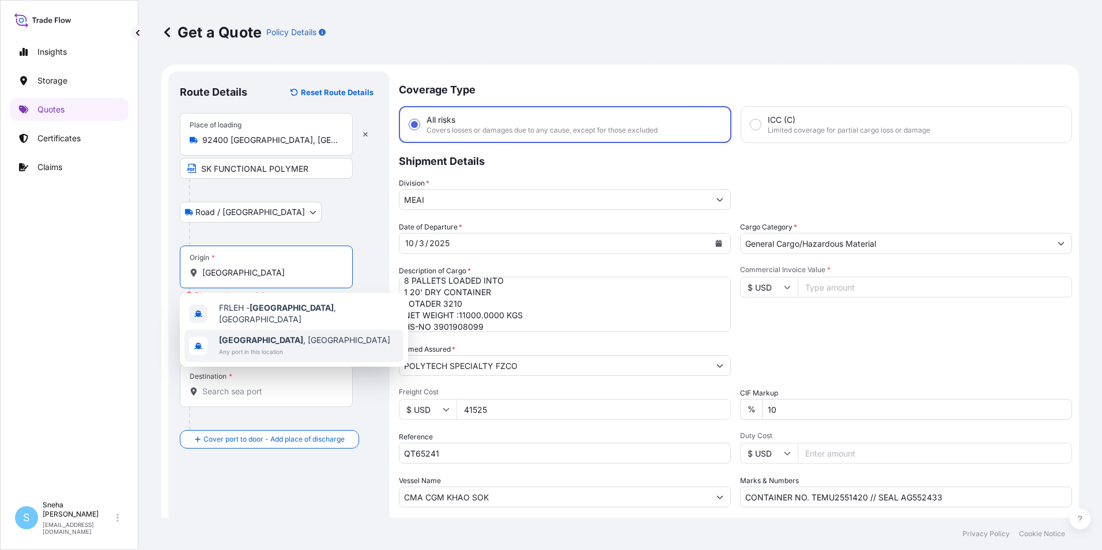
click at [247, 335] on b "[GEOGRAPHIC_DATA]" at bounding box center [261, 340] width 84 height 10
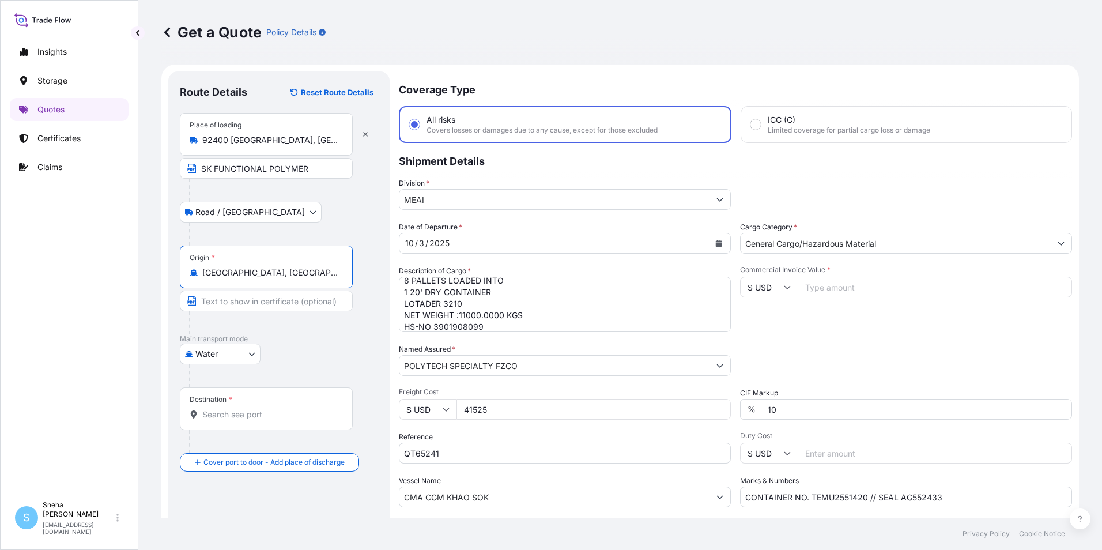
type input "[GEOGRAPHIC_DATA], [GEOGRAPHIC_DATA]"
click at [219, 409] on input "Destination *" at bounding box center [270, 415] width 136 height 12
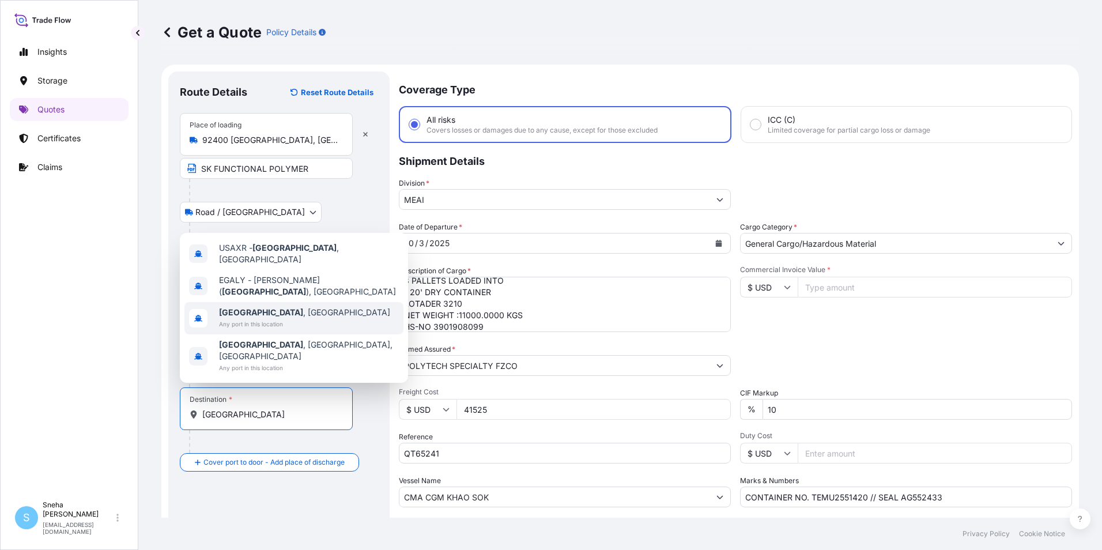
click at [249, 330] on span "Any port in this location" at bounding box center [304, 324] width 171 height 12
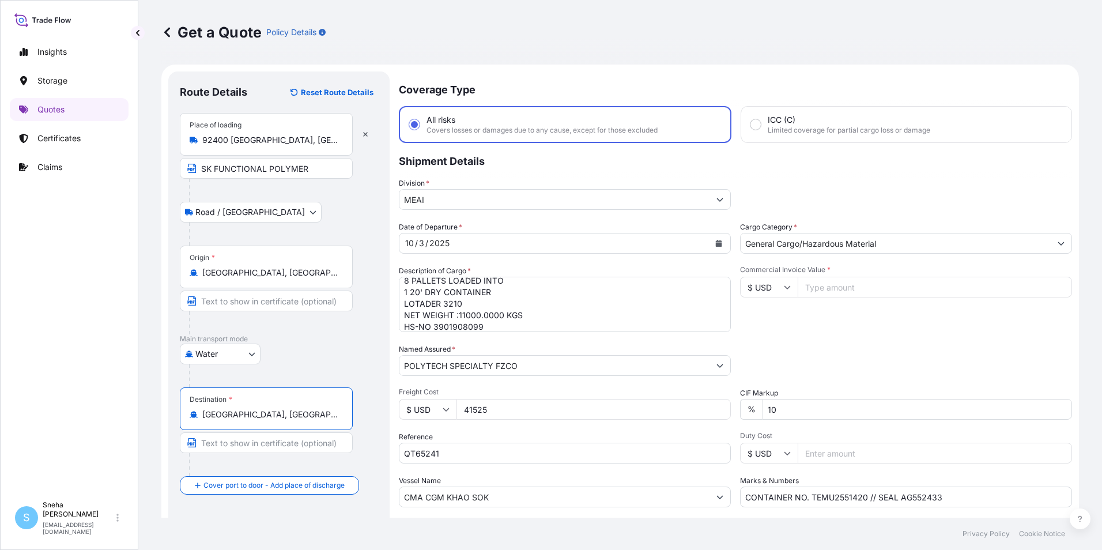
type input "[GEOGRAPHIC_DATA], [GEOGRAPHIC_DATA]"
click at [257, 440] on input "Text to appear on certificate" at bounding box center [266, 442] width 173 height 21
click at [262, 441] on input "Text to appear on certificate" at bounding box center [266, 442] width 173 height 21
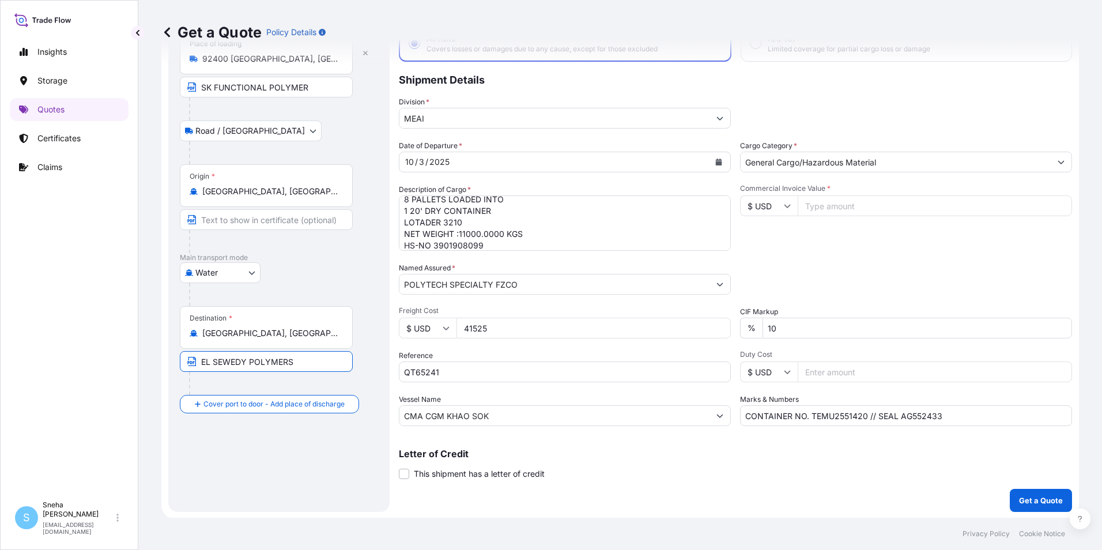
scroll to position [82, 0]
type input "EL SEWEDY POLYMERS"
click at [1019, 500] on p "Get a Quote" at bounding box center [1041, 500] width 44 height 12
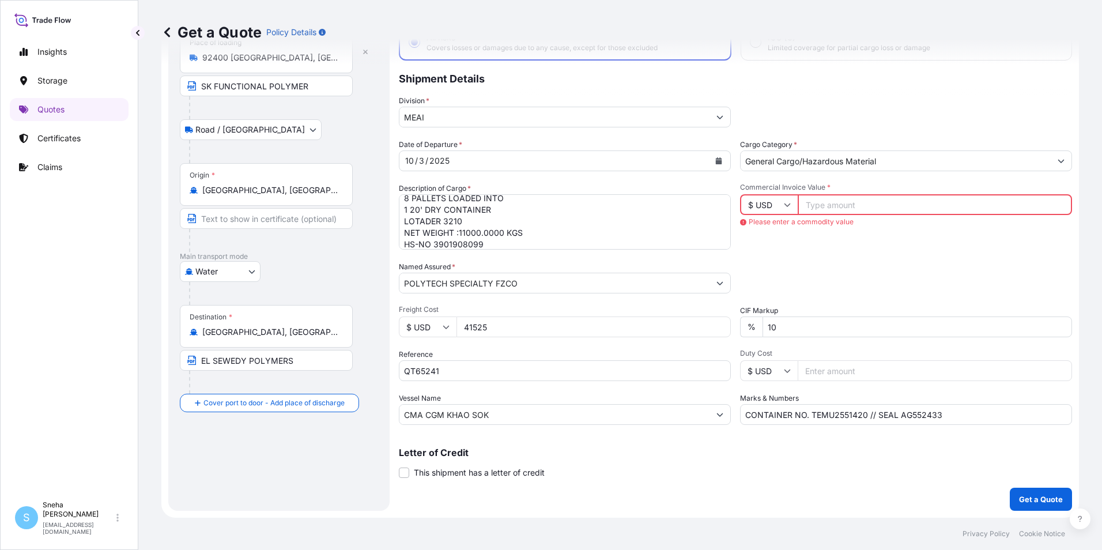
click at [590, 321] on input "41525" at bounding box center [594, 327] width 274 height 21
type input "4"
click at [806, 205] on input "Commercial Invoice Value *" at bounding box center [935, 204] width 274 height 21
type input "41525"
click at [775, 330] on input "10" at bounding box center [918, 327] width 310 height 21
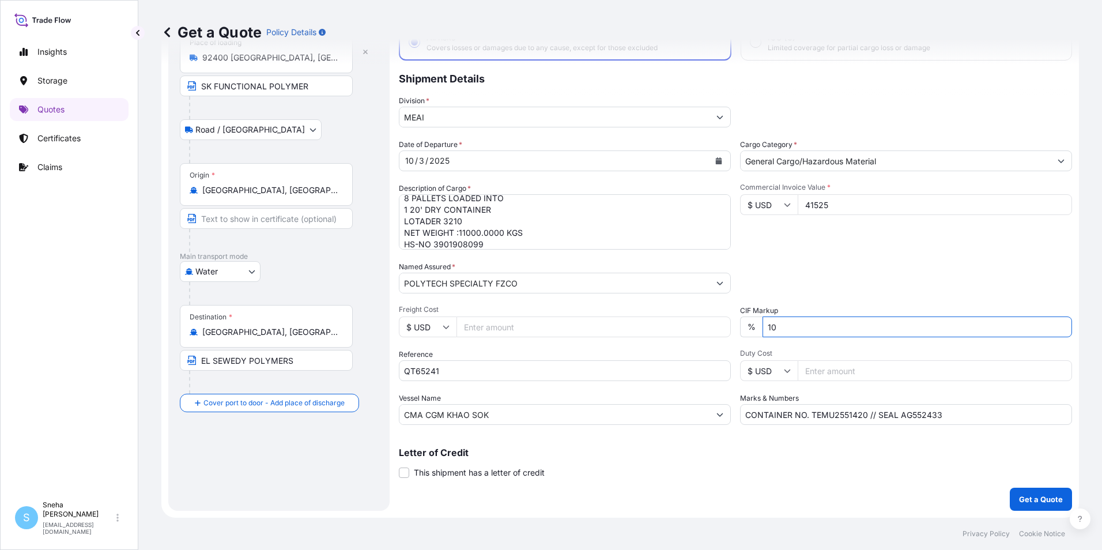
click at [677, 472] on div "Letter of Credit This shipment has a letter of credit Letter of credit * Letter…" at bounding box center [735, 463] width 673 height 31
click at [479, 325] on input "Freight Cost" at bounding box center [594, 327] width 274 height 21
type input "3125"
click at [1043, 499] on p "Get a Quote" at bounding box center [1041, 500] width 44 height 12
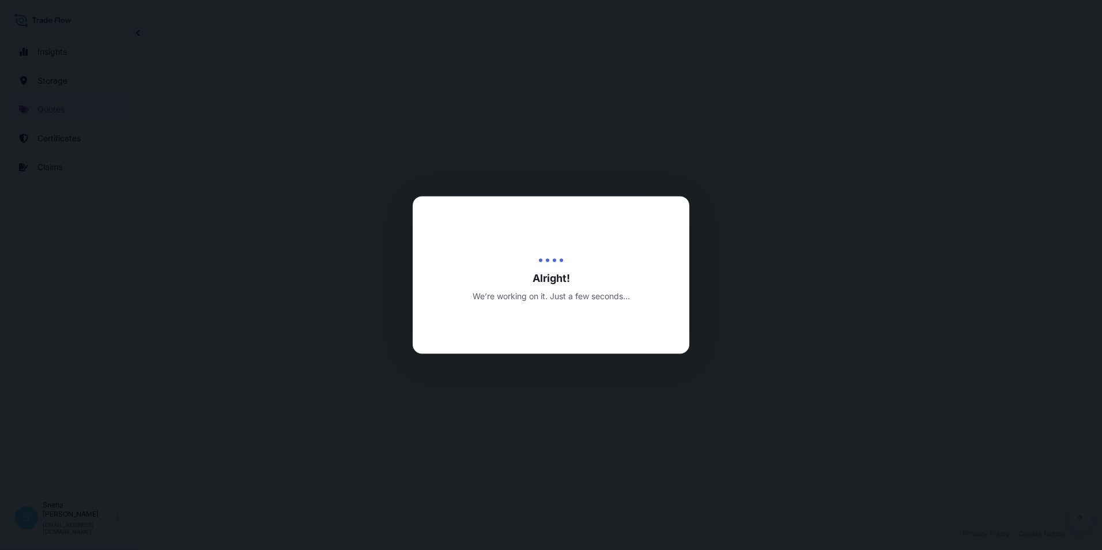
select select "Road / [GEOGRAPHIC_DATA]"
select select "Water"
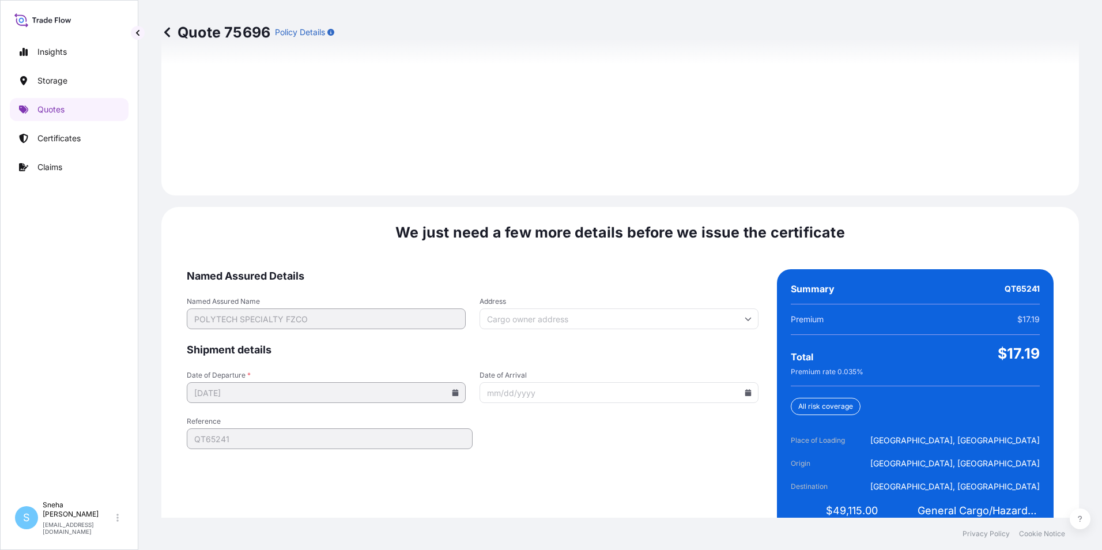
scroll to position [1681, 0]
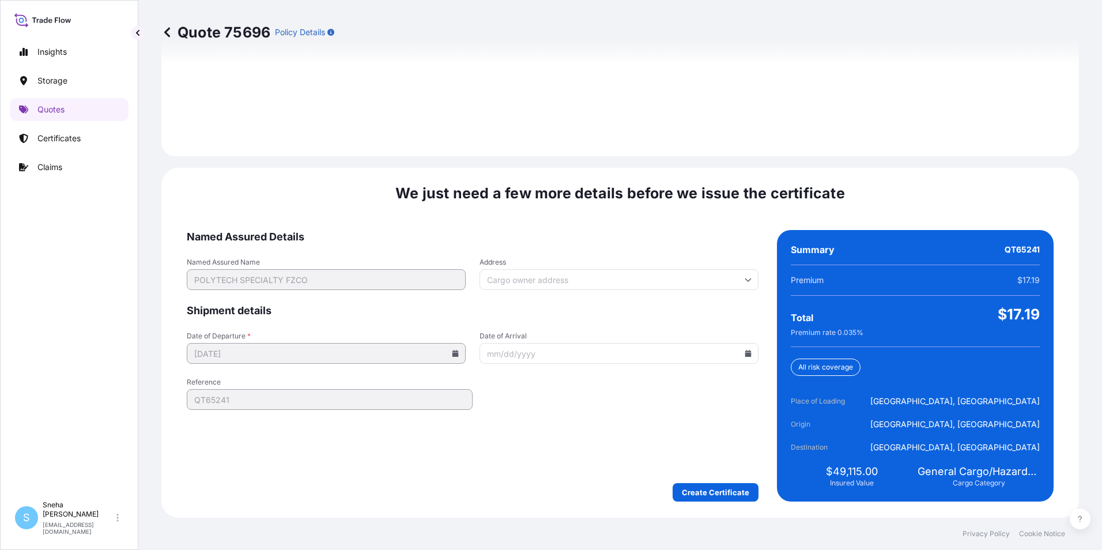
click at [510, 359] on input "Date of Arrival" at bounding box center [619, 353] width 279 height 21
click at [745, 354] on icon at bounding box center [748, 353] width 6 height 7
click at [590, 255] on button "15" at bounding box center [580, 247] width 18 height 18
type input "[DATE]"
click at [454, 355] on icon at bounding box center [456, 353] width 6 height 7
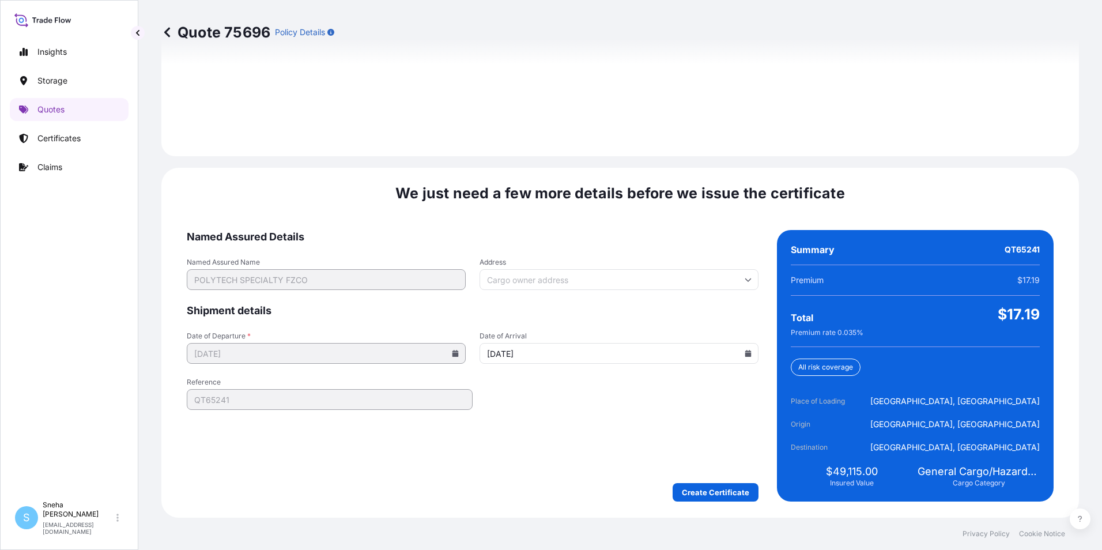
click at [454, 354] on icon at bounding box center [456, 353] width 6 height 7
click at [564, 401] on form "Named Assured Details Named Assured Name POLYTECH SPECIALTY FZCO Address Shipme…" at bounding box center [473, 366] width 572 height 272
click at [492, 355] on input "[DATE]" at bounding box center [619, 353] width 279 height 21
click at [452, 356] on icon at bounding box center [455, 353] width 7 height 7
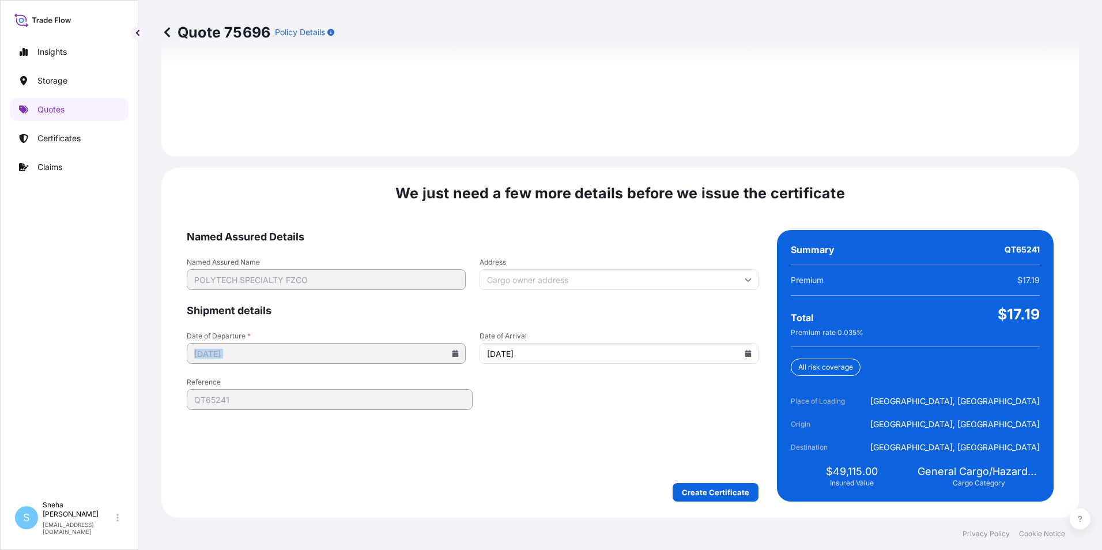
click at [452, 356] on icon at bounding box center [455, 353] width 7 height 7
click at [453, 354] on icon at bounding box center [456, 353] width 6 height 7
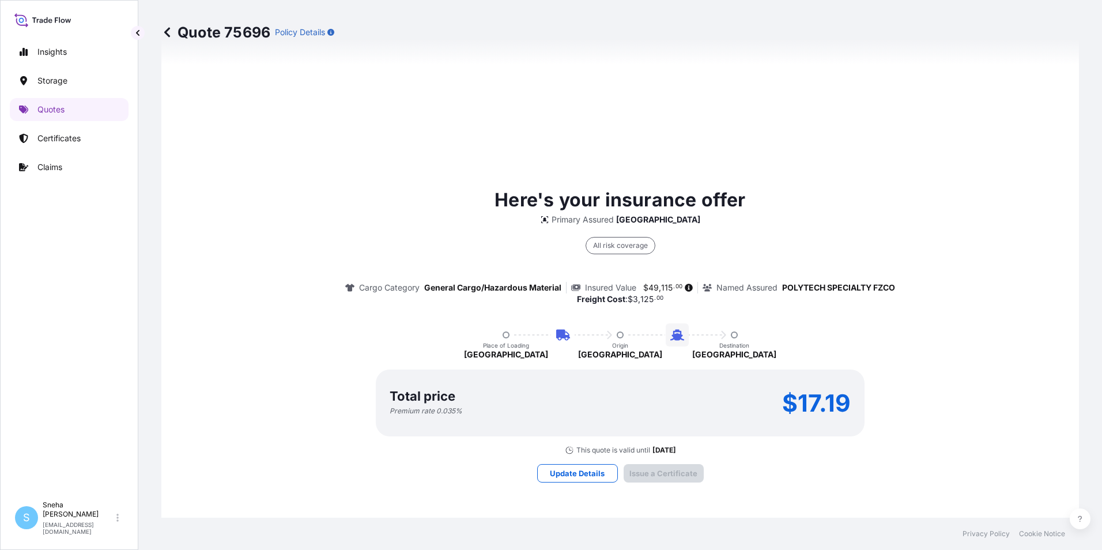
scroll to position [1105, 0]
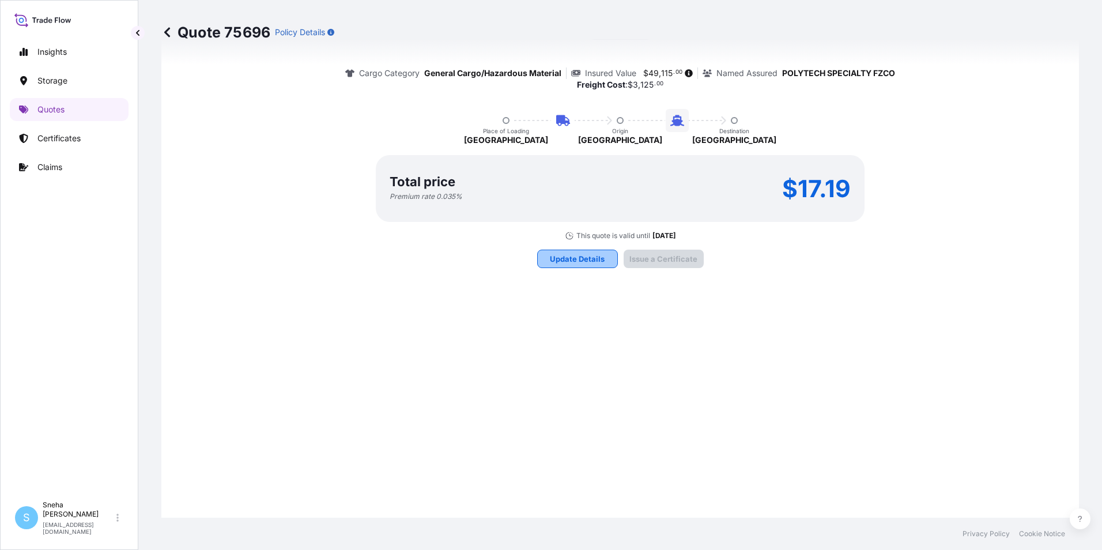
click at [586, 265] on button "Update Details" at bounding box center [577, 259] width 81 height 18
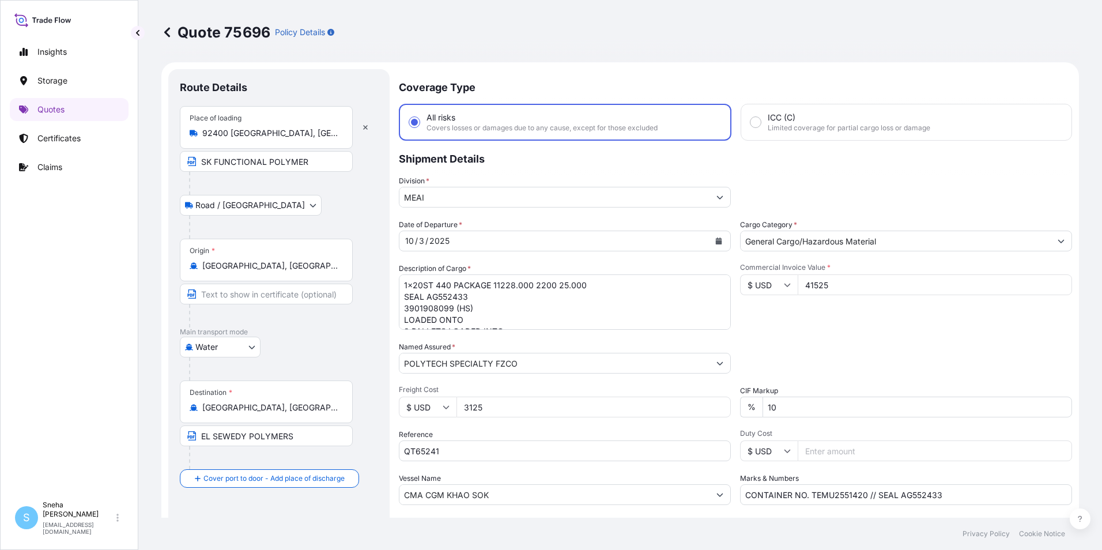
scroll to position [0, 0]
click at [462, 247] on div "[DATE]" at bounding box center [555, 243] width 310 height 21
click at [716, 243] on icon "Calendar" at bounding box center [719, 243] width 6 height 7
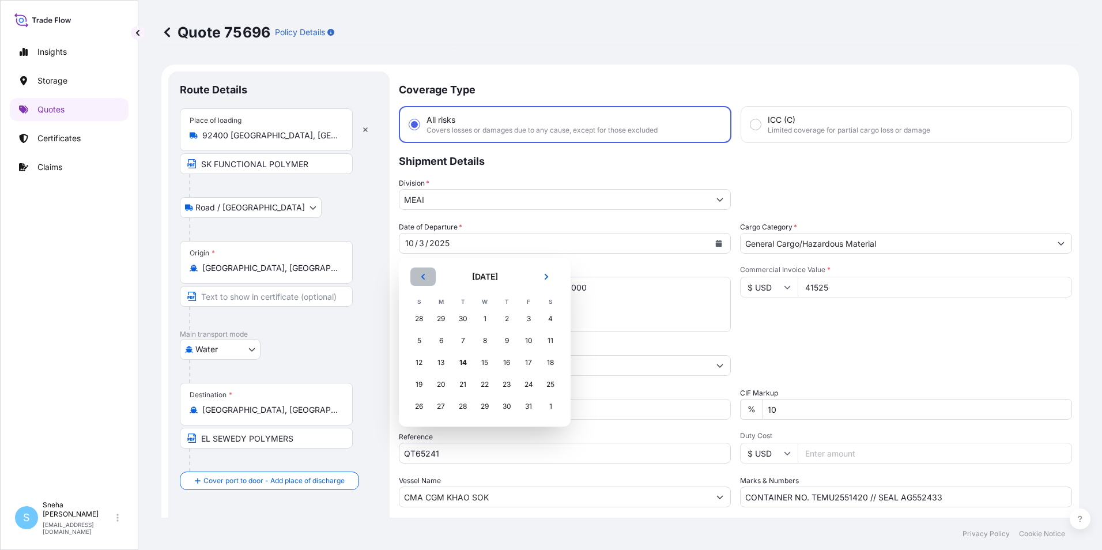
click at [428, 276] on button "Previous" at bounding box center [422, 277] width 25 height 18
click at [526, 389] on div "26" at bounding box center [528, 384] width 21 height 21
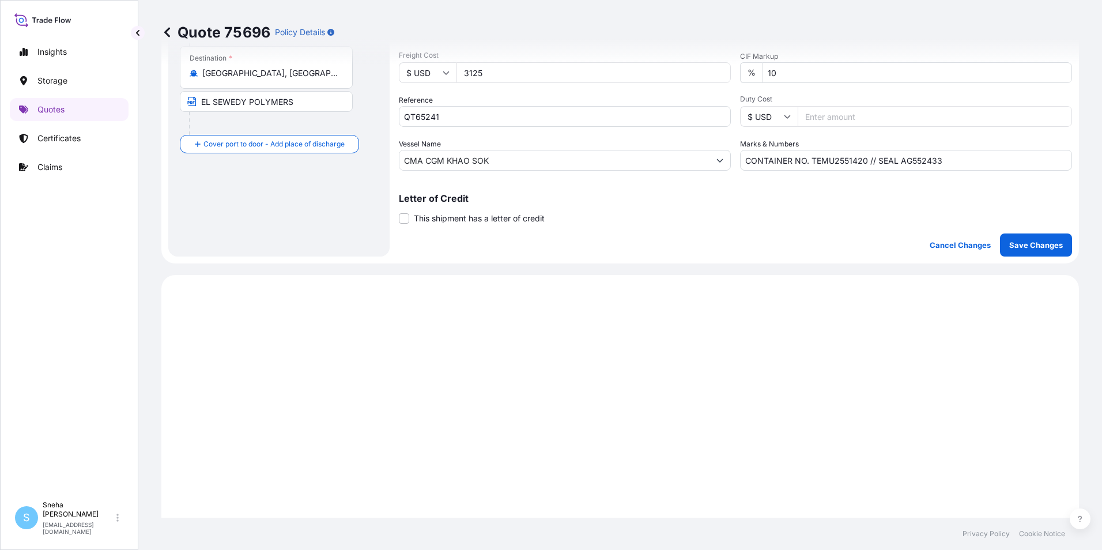
scroll to position [346, 0]
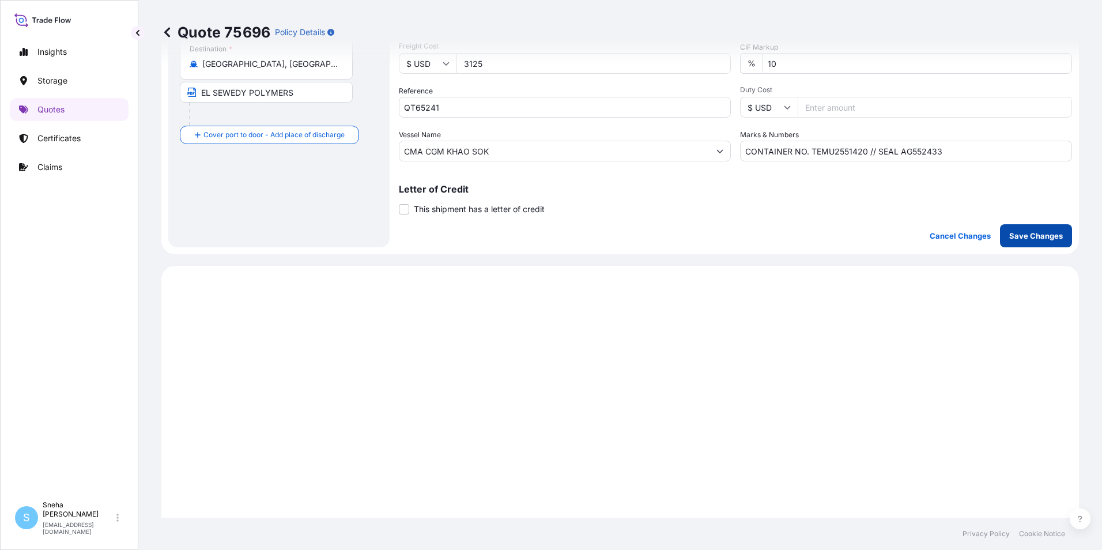
click at [1031, 233] on p "Save Changes" at bounding box center [1037, 236] width 54 height 12
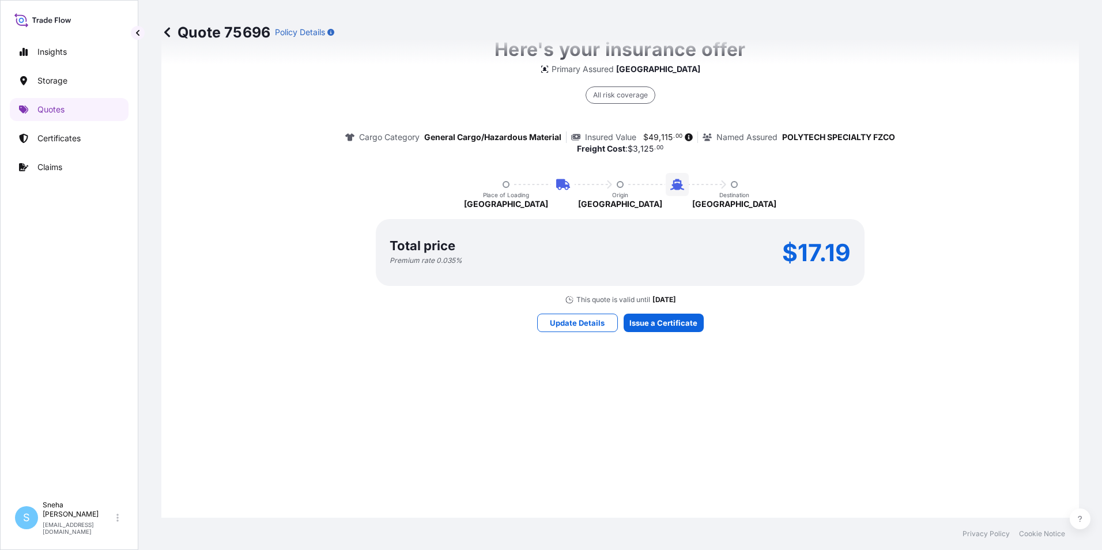
select select "Road / [GEOGRAPHIC_DATA]"
select select "Water"
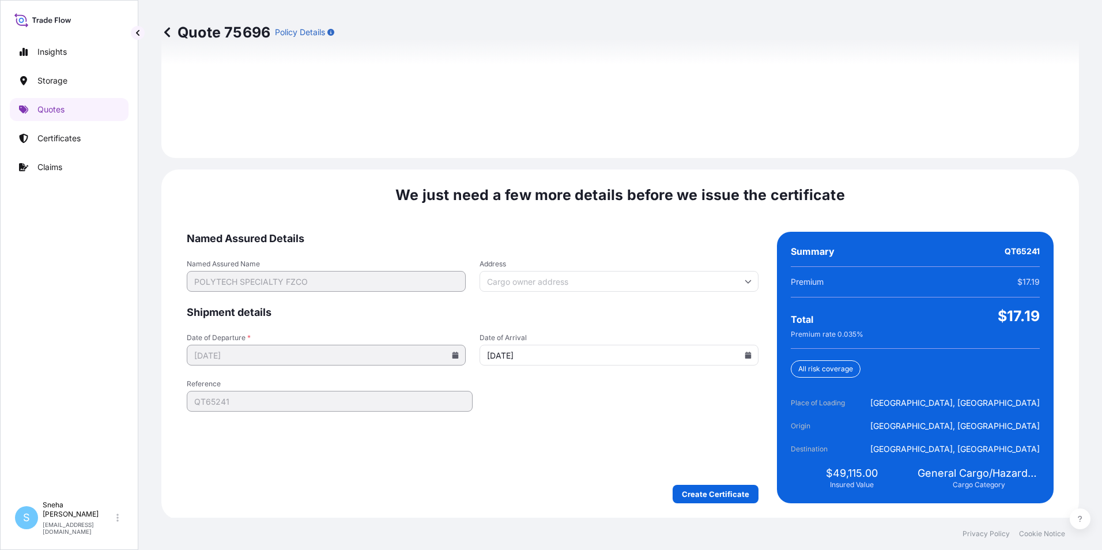
scroll to position [1681, 0]
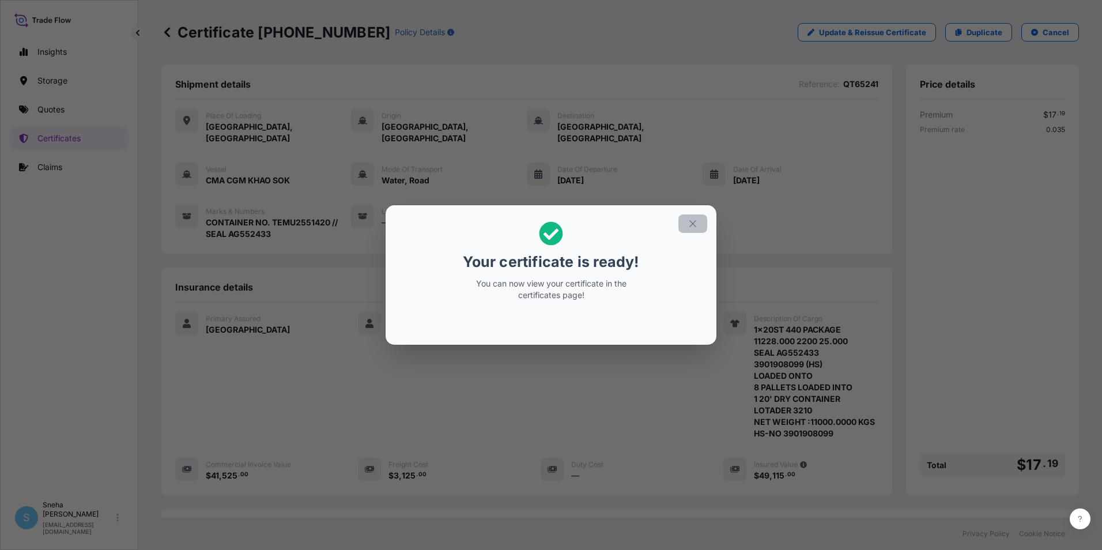
click at [696, 225] on icon "button" at bounding box center [693, 224] width 10 height 10
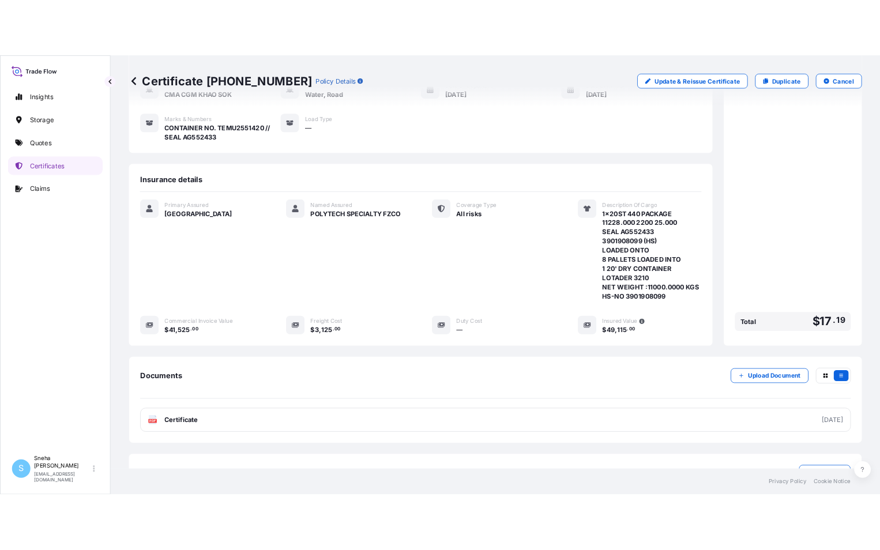
scroll to position [160, 0]
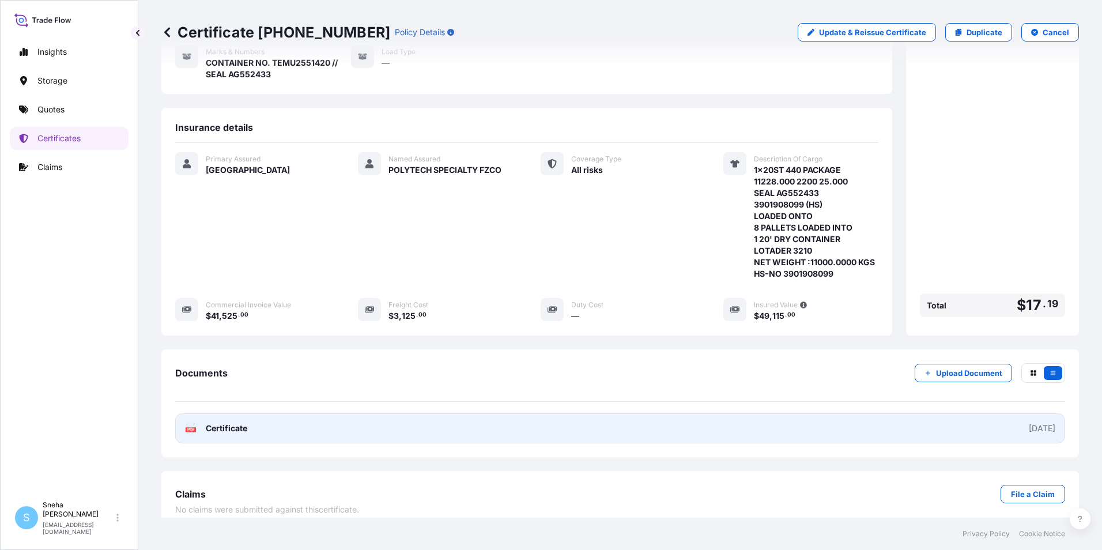
click at [236, 423] on span "Certificate" at bounding box center [227, 429] width 42 height 12
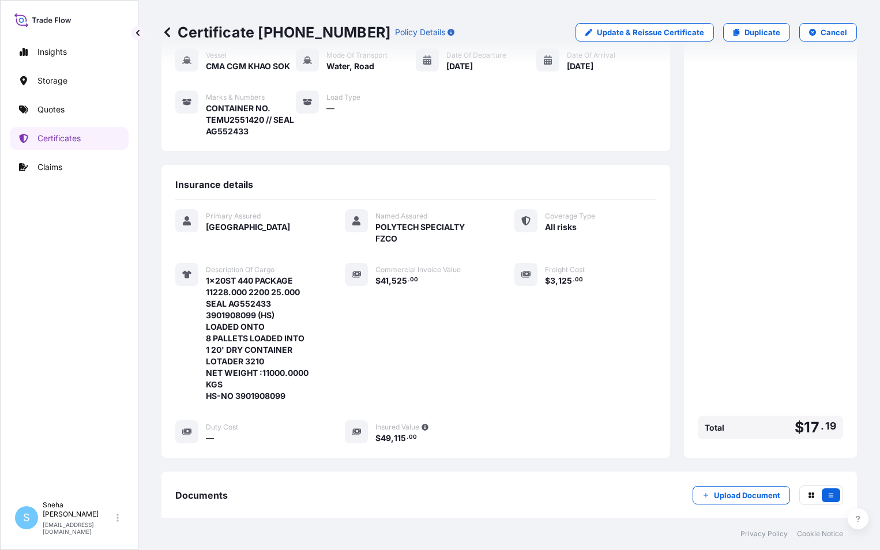
scroll to position [0, 0]
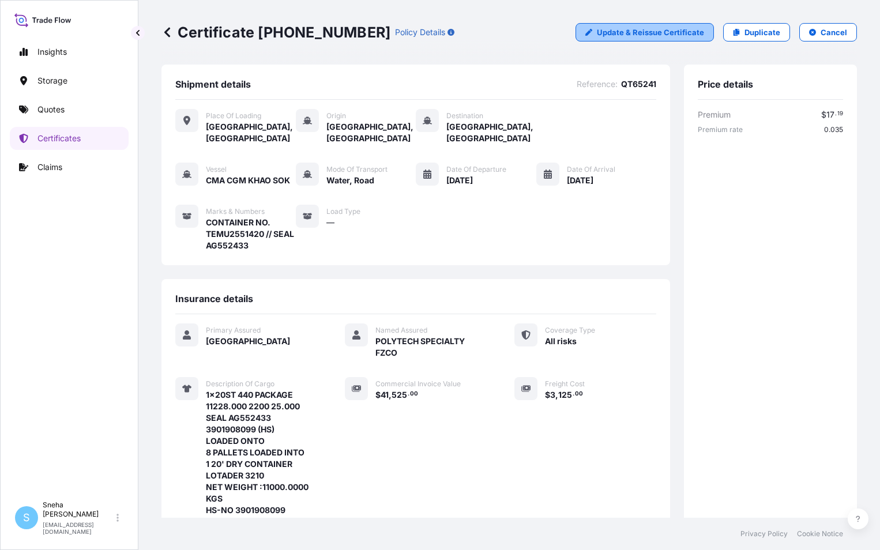
click at [605, 34] on p "Update & Reissue Certificate" at bounding box center [650, 33] width 107 height 12
select select "Road / [GEOGRAPHIC_DATA]"
select select "Water"
select select "31615"
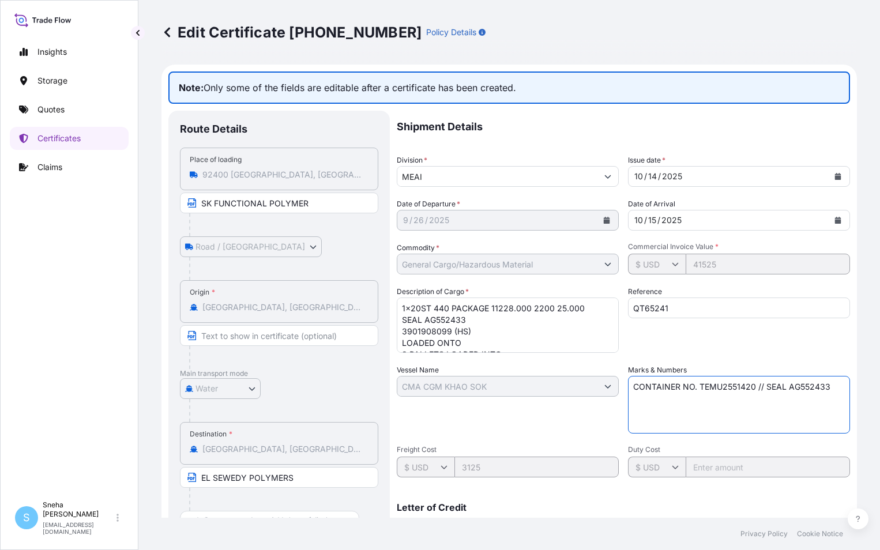
click at [662, 401] on textarea "CONTAINER NO. TEMU2551420 // SEAL AG552433" at bounding box center [739, 405] width 222 height 58
click at [336, 210] on input "SK FUNCTIONAL POLYMER" at bounding box center [279, 203] width 198 height 21
click at [457, 96] on p "Note: Only some of the fields are editable after a certificate has been created." at bounding box center [508, 87] width 681 height 32
click at [674, 263] on icon at bounding box center [675, 264] width 7 height 7
click at [673, 263] on icon at bounding box center [675, 264] width 6 height 3
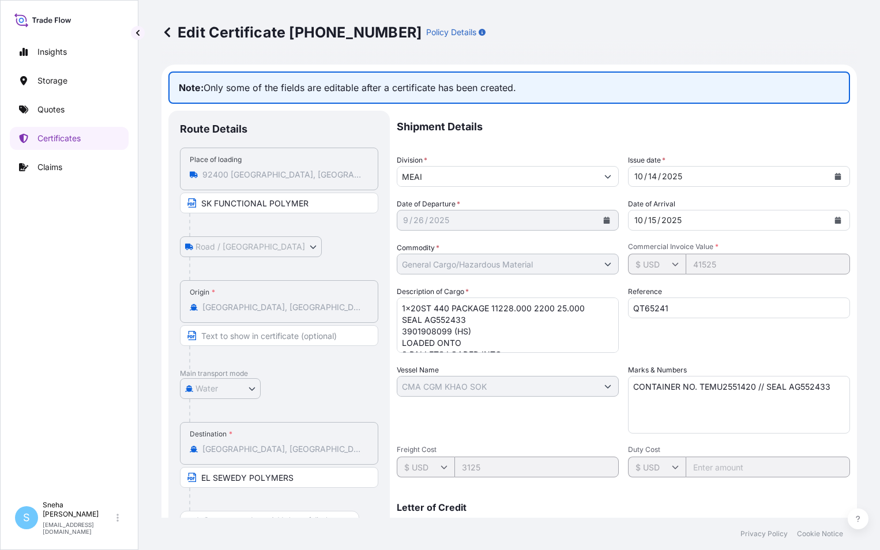
click at [672, 263] on icon at bounding box center [675, 264] width 7 height 7
click at [673, 266] on icon at bounding box center [675, 264] width 7 height 7
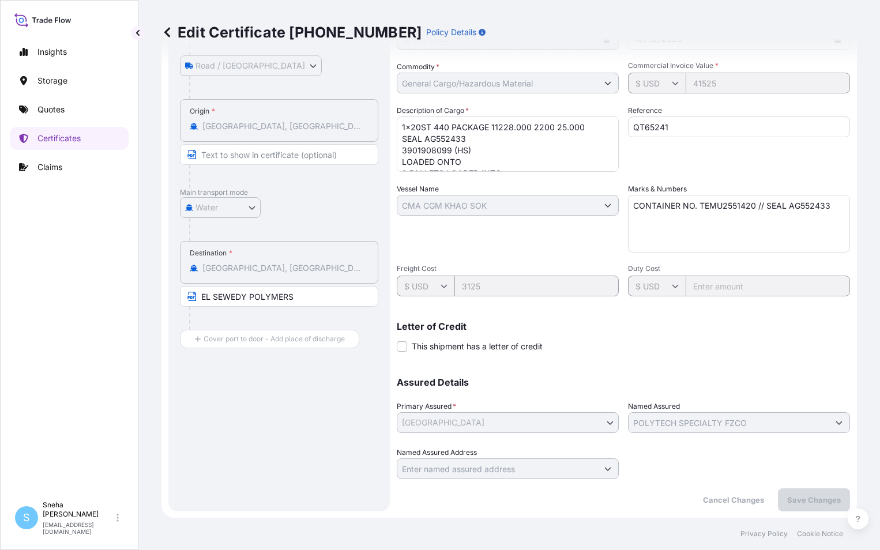
scroll to position [182, 0]
click at [677, 352] on div "Shipment Details Division * MEAI Issue date * [DATE] Date of Departure * [DATE]…" at bounding box center [623, 203] width 453 height 549
click at [661, 131] on input "QT65241" at bounding box center [739, 126] width 222 height 21
click at [672, 85] on icon at bounding box center [675, 82] width 7 height 7
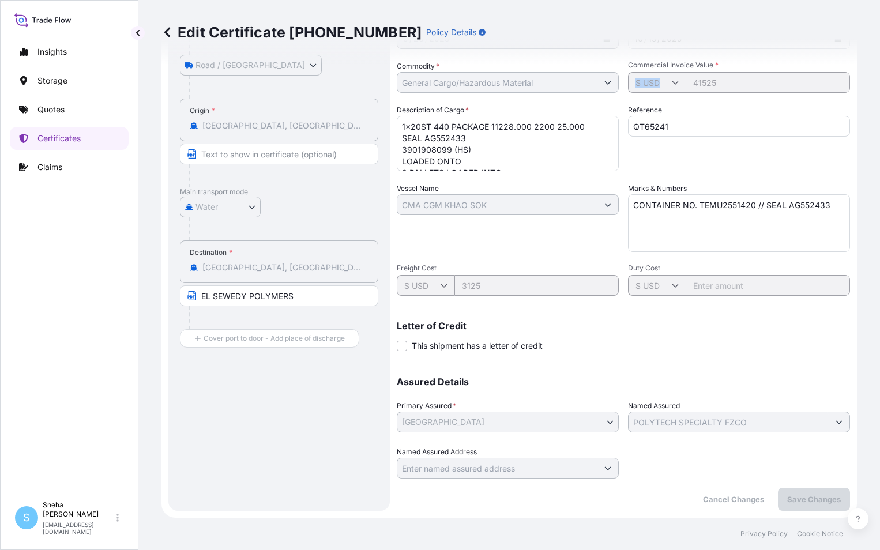
click at [672, 85] on icon at bounding box center [675, 82] width 7 height 7
click at [668, 86] on div "$ USD" at bounding box center [657, 82] width 58 height 21
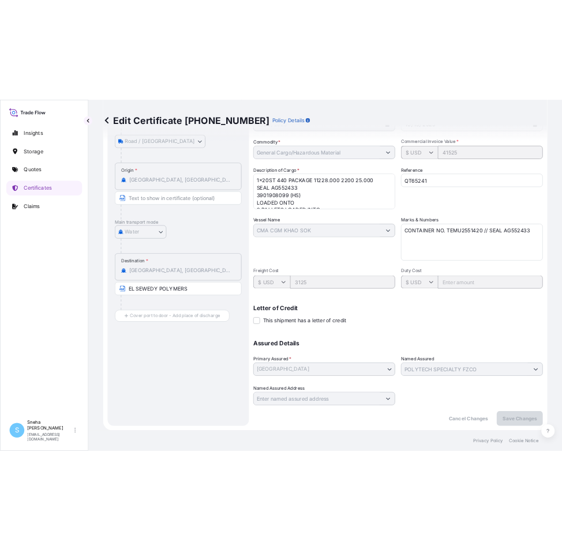
scroll to position [0, 0]
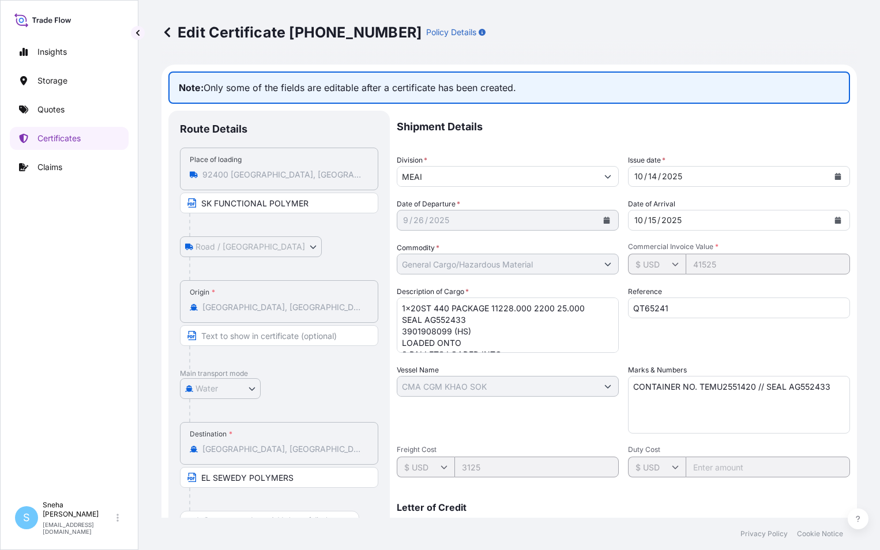
click at [672, 263] on icon at bounding box center [675, 264] width 7 height 7
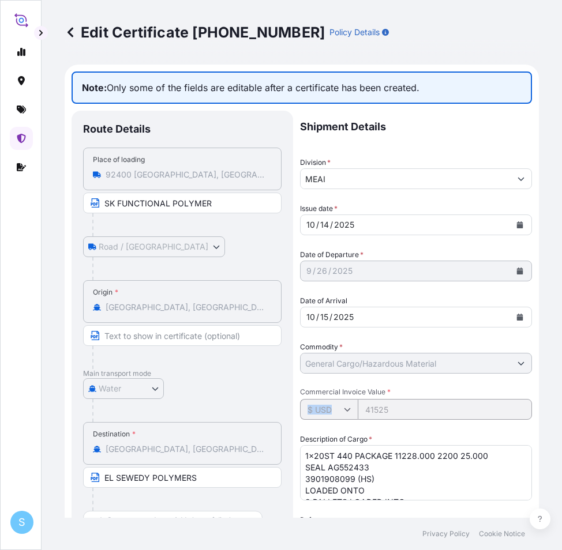
click at [403, 273] on div "[DATE]" at bounding box center [405, 271] width 210 height 21
click at [347, 406] on div "$ USD" at bounding box center [329, 409] width 58 height 21
click at [344, 410] on icon at bounding box center [347, 409] width 7 height 7
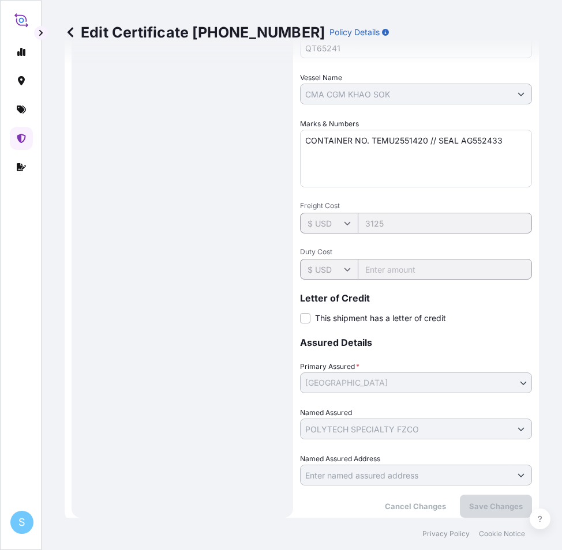
scroll to position [495, 0]
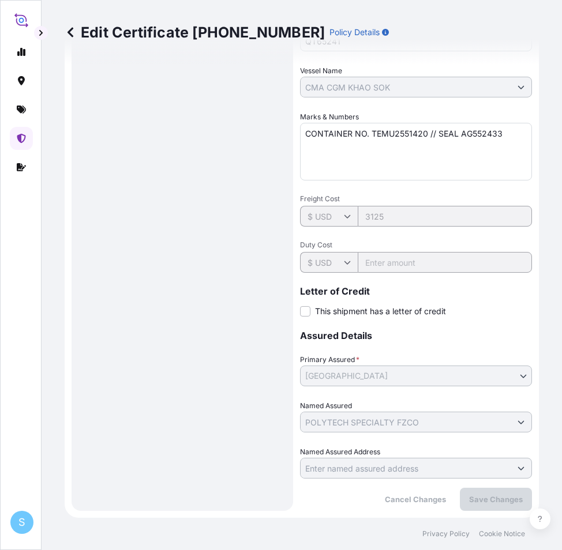
click at [349, 264] on icon at bounding box center [347, 262] width 7 height 7
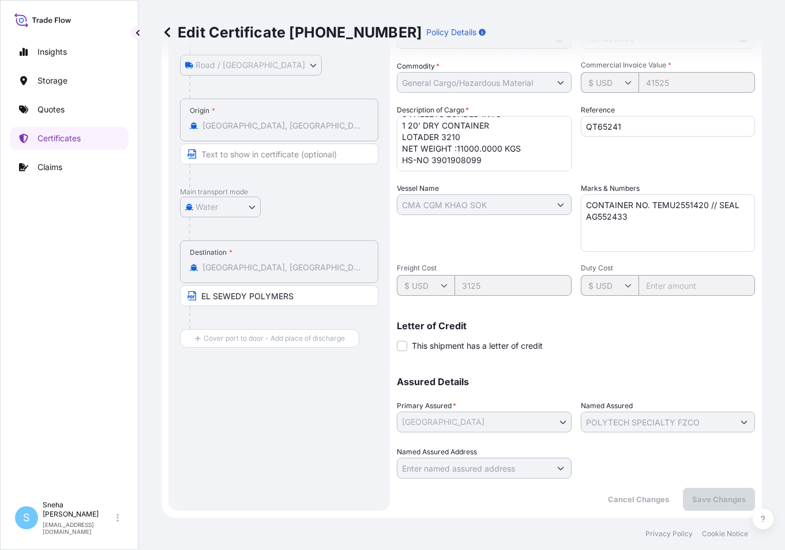
scroll to position [0, 0]
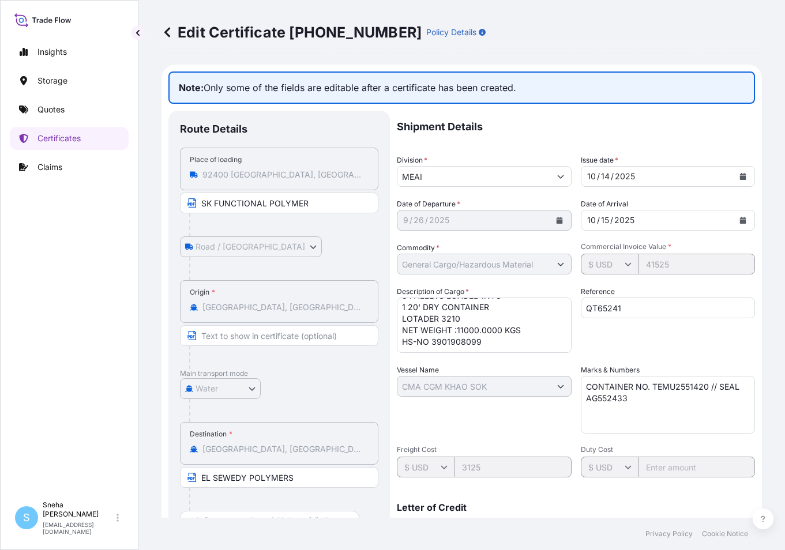
click at [426, 37] on p "Policy Details" at bounding box center [451, 33] width 50 height 12
click at [426, 35] on p "Policy Details" at bounding box center [451, 33] width 50 height 12
click at [426, 31] on p "Policy Details" at bounding box center [451, 33] width 50 height 12
click at [234, 33] on p "Edit Certificate [PHONE_NUMBER]" at bounding box center [291, 32] width 260 height 18
click at [617, 180] on div "2025" at bounding box center [624, 177] width 22 height 14
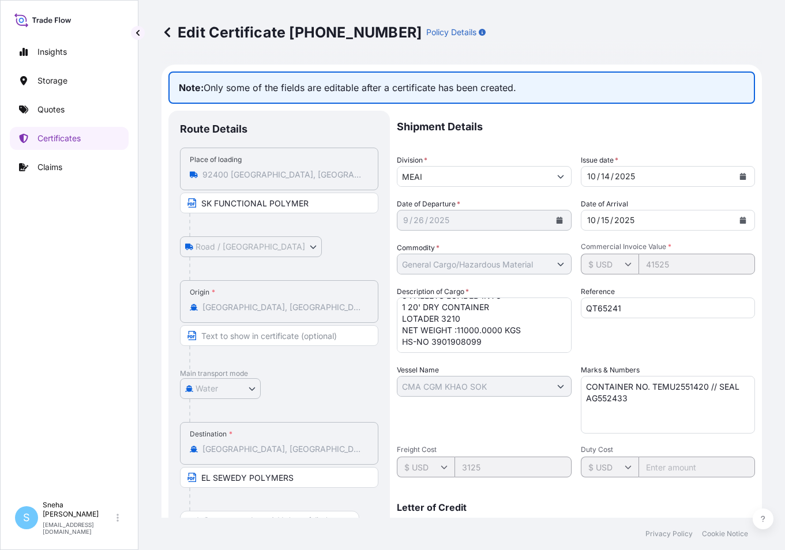
click at [626, 264] on icon at bounding box center [627, 264] width 6 height 3
click at [640, 220] on div "[DATE]" at bounding box center [657, 220] width 153 height 21
click at [457, 221] on div "[DATE]" at bounding box center [473, 220] width 153 height 21
click at [631, 175] on div "[DATE]" at bounding box center [657, 176] width 153 height 21
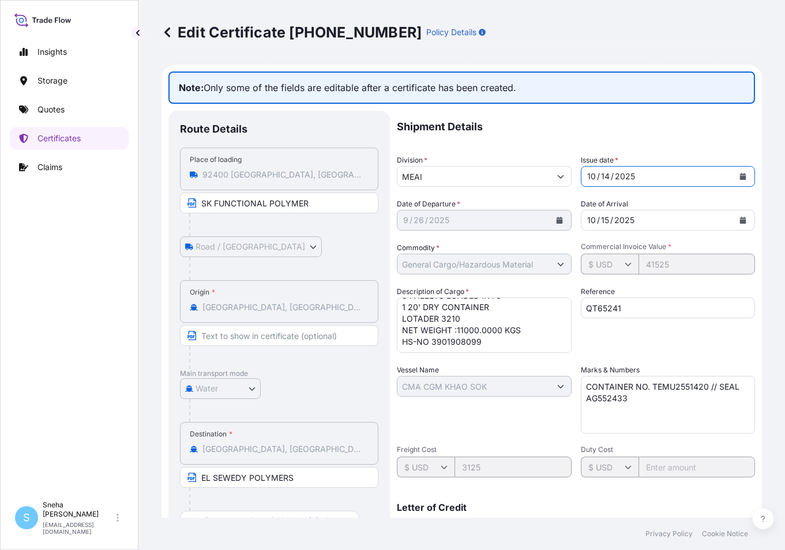
click at [740, 178] on icon "Calendar" at bounding box center [743, 176] width 6 height 7
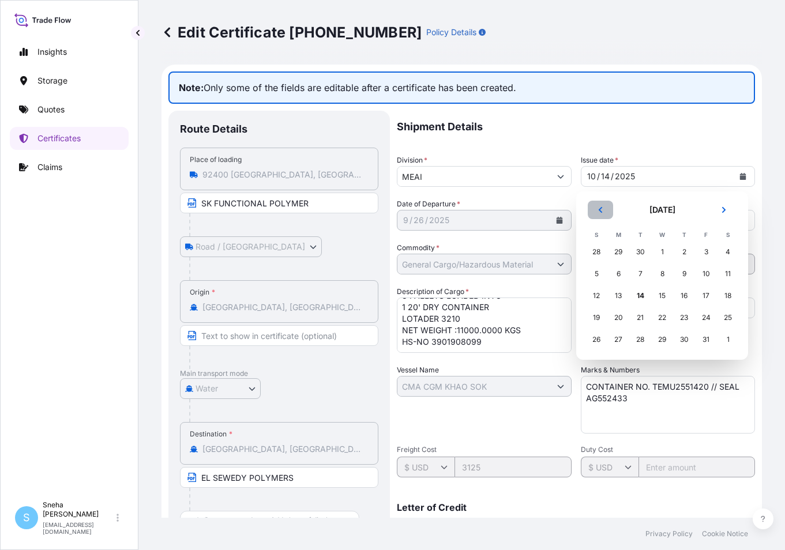
click at [600, 217] on button "Previous" at bounding box center [599, 210] width 25 height 18
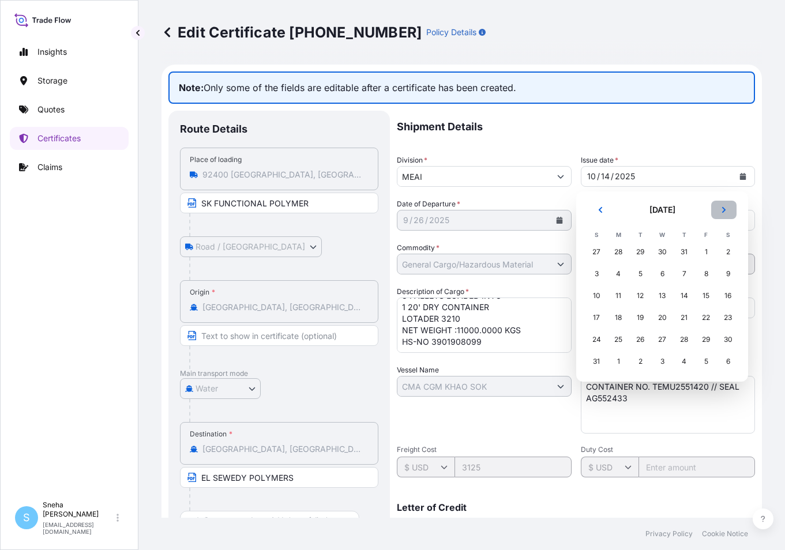
click at [725, 214] on button "Next" at bounding box center [723, 210] width 25 height 18
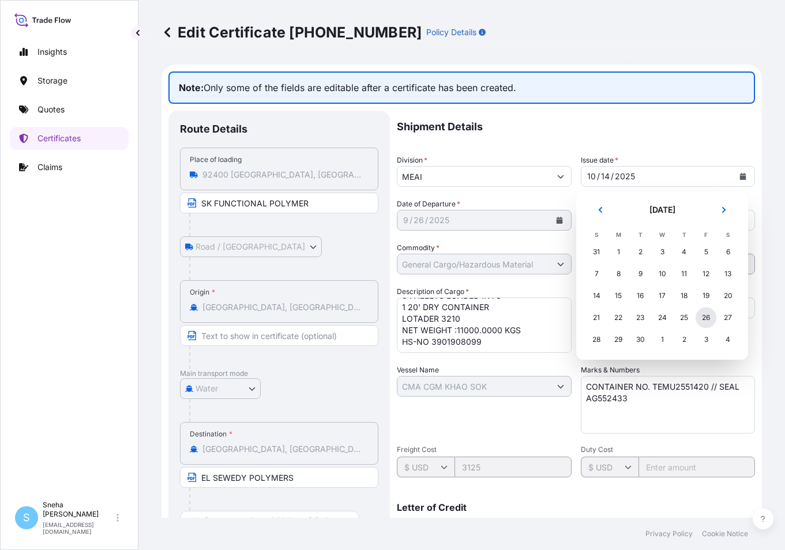
click at [707, 319] on div "26" at bounding box center [705, 317] width 21 height 21
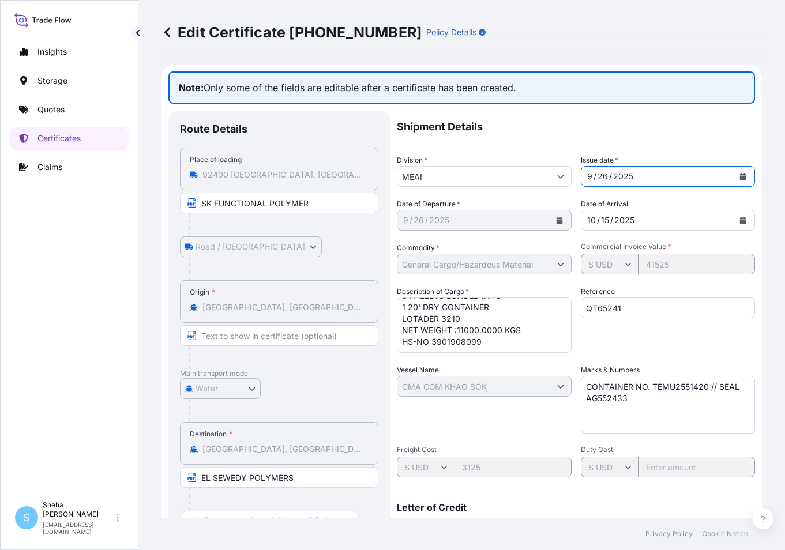
click at [625, 266] on div "$ USD" at bounding box center [610, 264] width 58 height 21
click at [624, 266] on icon at bounding box center [627, 264] width 7 height 7
click at [634, 394] on textarea "CONTAINER NO. TEMU2551420 // SEAL AG552433" at bounding box center [668, 405] width 175 height 58
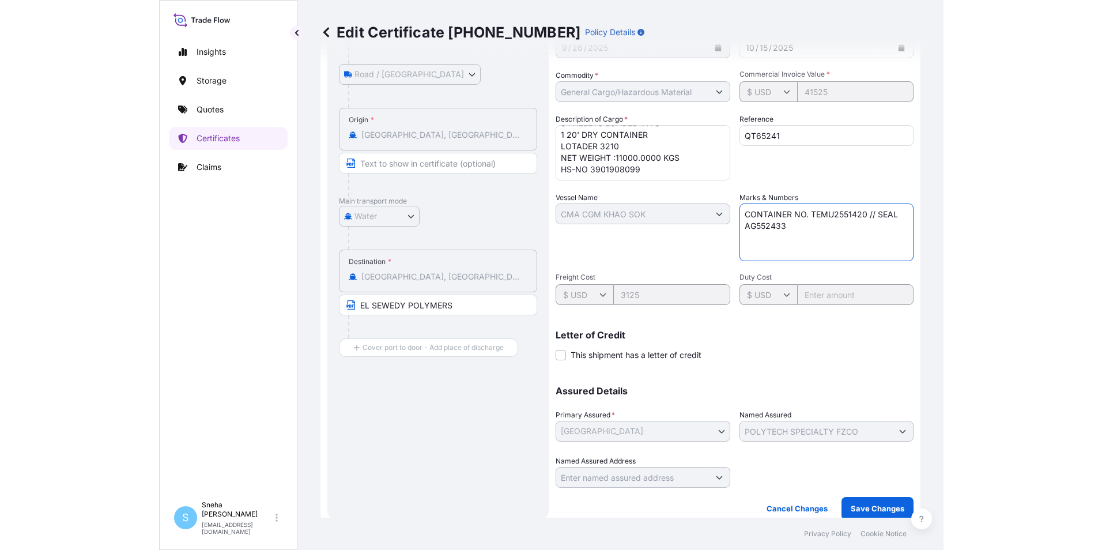
scroll to position [173, 0]
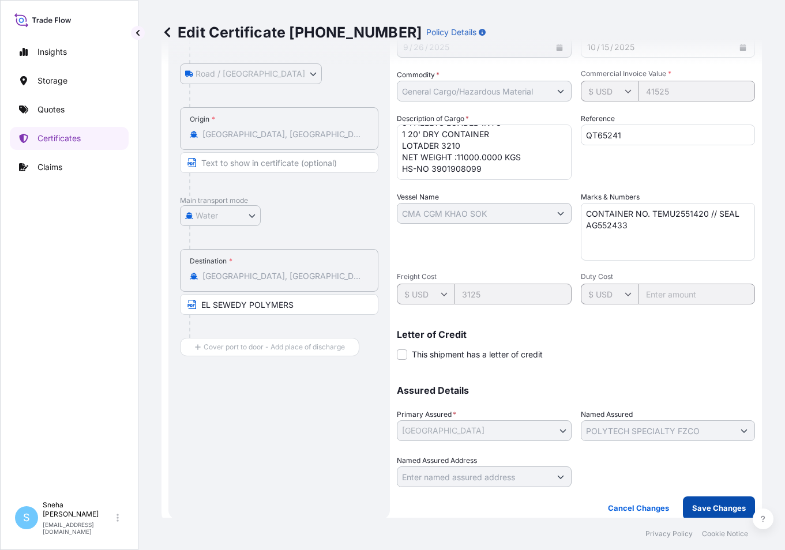
click at [713, 502] on button "Save Changes" at bounding box center [719, 507] width 72 height 23
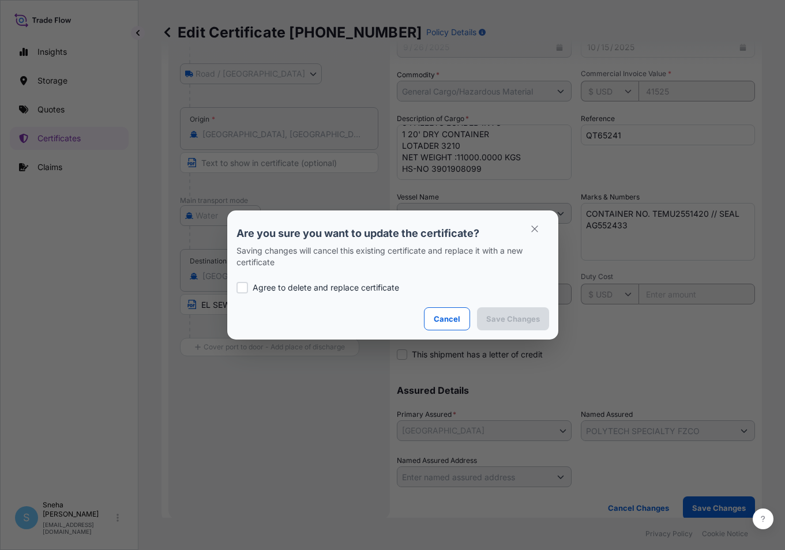
click at [251, 287] on label "Agree to delete and replace certificate" at bounding box center [392, 288] width 312 height 12
checkbox input "true"
click at [498, 324] on p "Save Changes" at bounding box center [513, 319] width 54 height 12
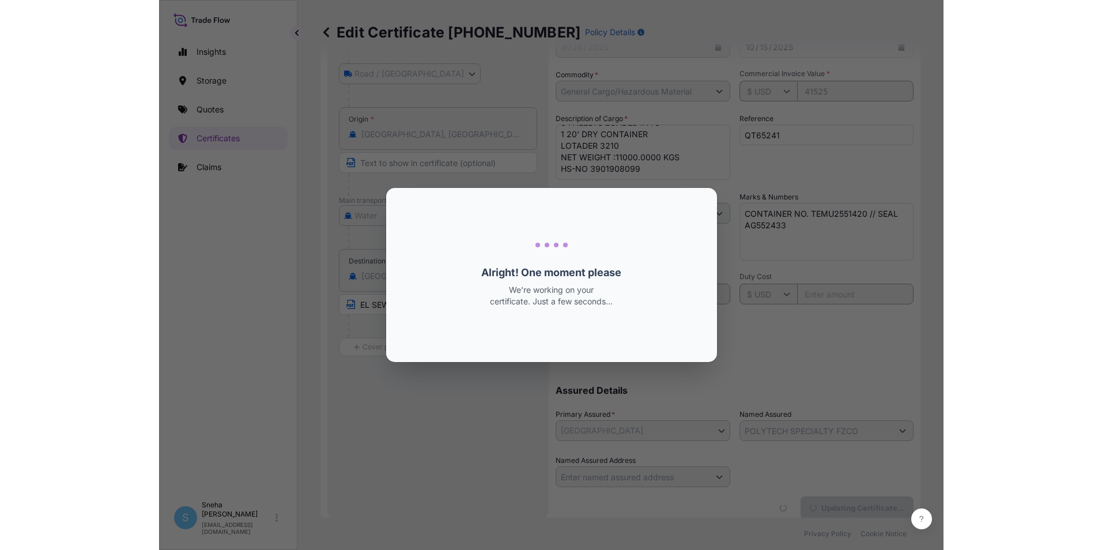
scroll to position [59, 0]
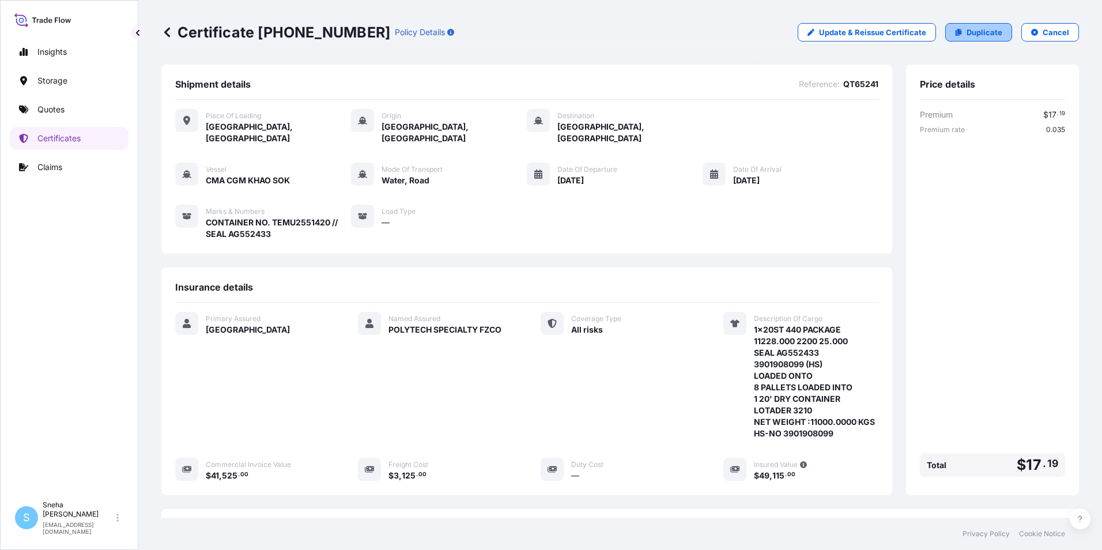
click at [970, 31] on p "Duplicate" at bounding box center [985, 33] width 36 height 12
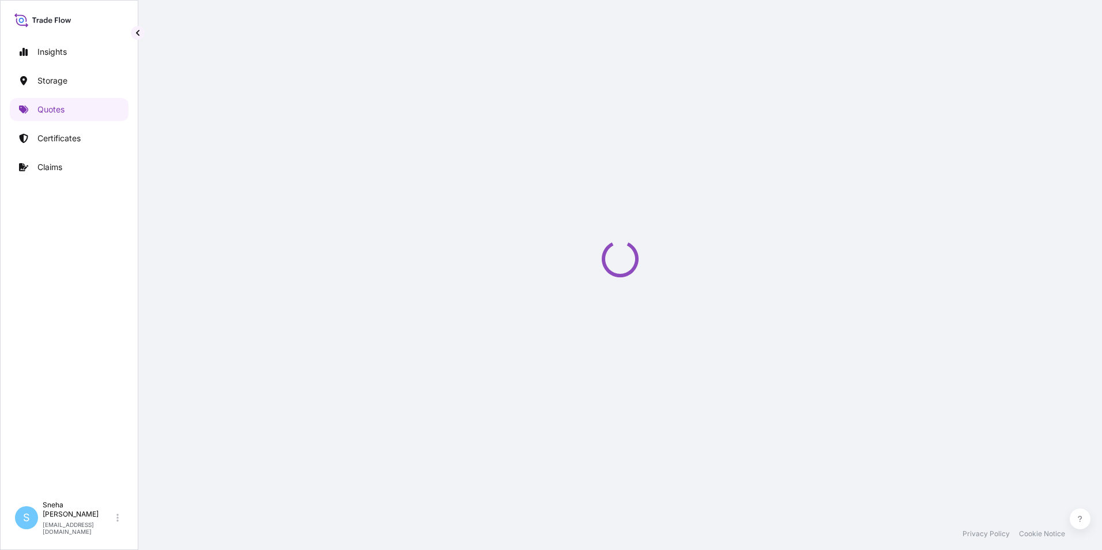
select select "Road / [GEOGRAPHIC_DATA]"
select select "Water"
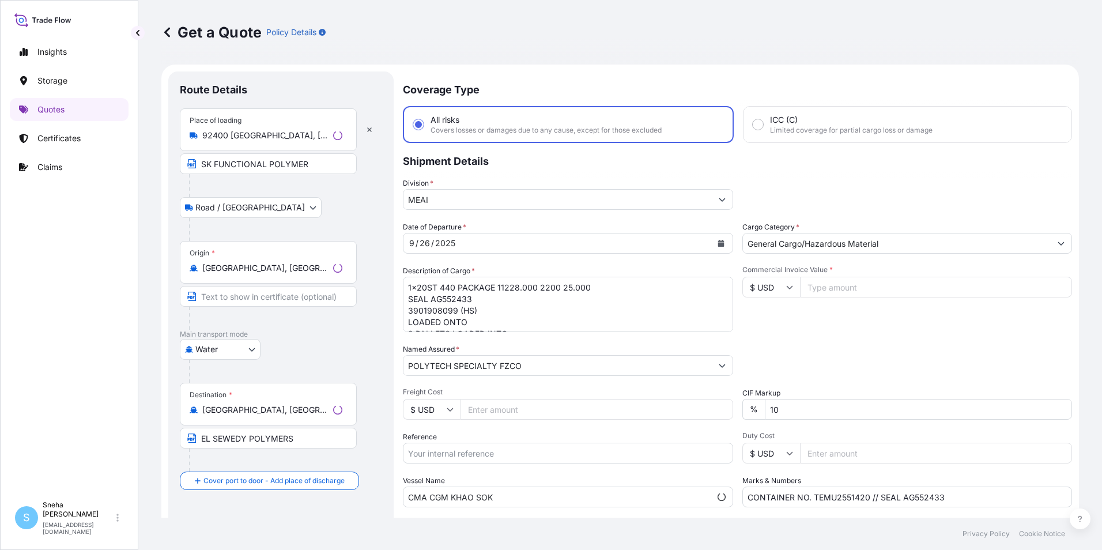
scroll to position [18, 0]
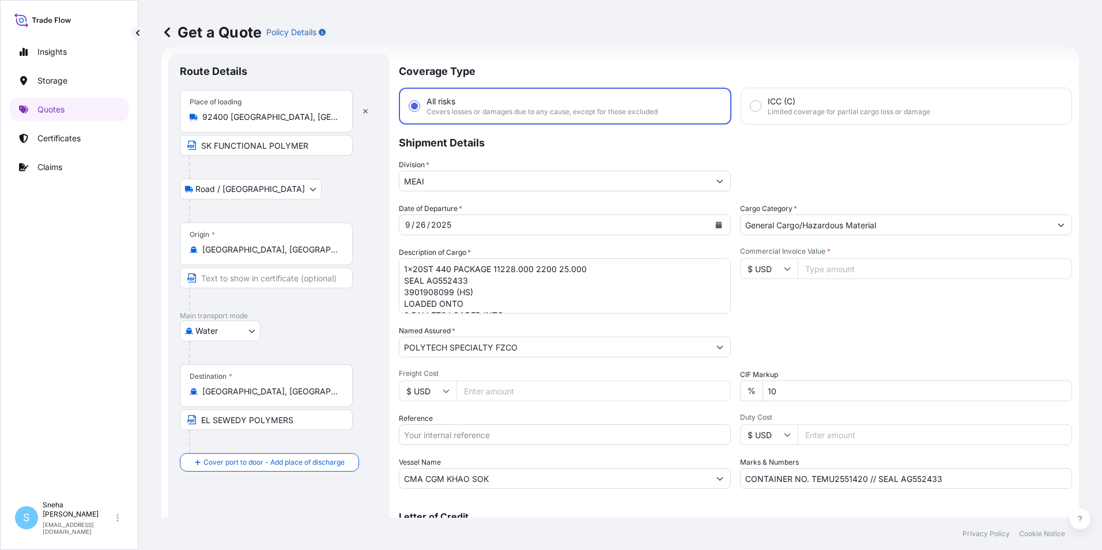
click at [837, 267] on input "Commercial Invoice Value *" at bounding box center [935, 268] width 274 height 21
click at [784, 268] on icon at bounding box center [787, 268] width 7 height 7
click at [754, 300] on div "€ EUR" at bounding box center [765, 300] width 48 height 22
type input "€ EUR"
click at [814, 269] on input "Commercial Invoice Value *" at bounding box center [935, 268] width 274 height 21
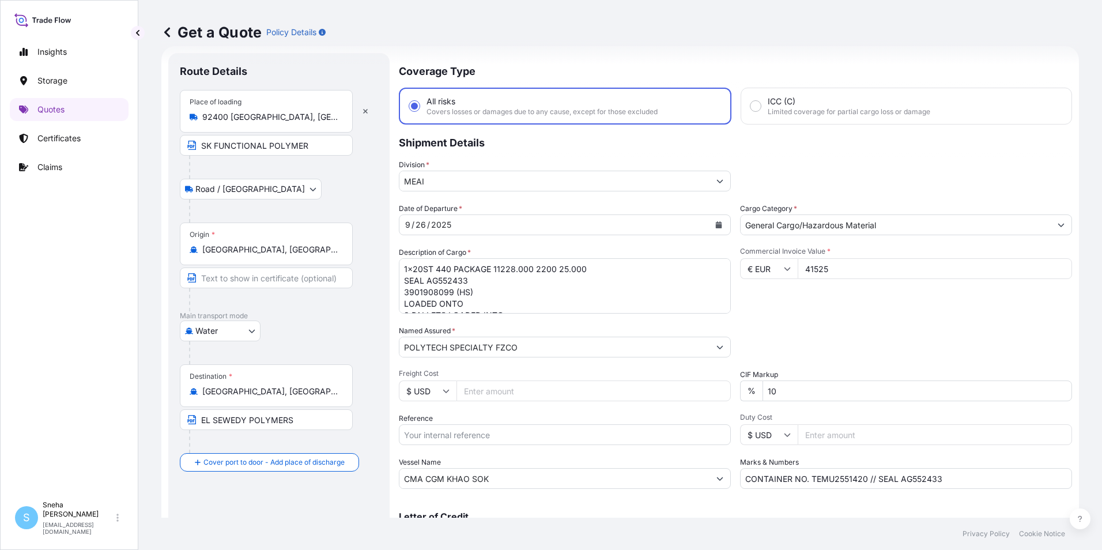
type input "41525"
click at [823, 308] on div "Commercial Invoice Value * € EUR 41525" at bounding box center [906, 280] width 332 height 67
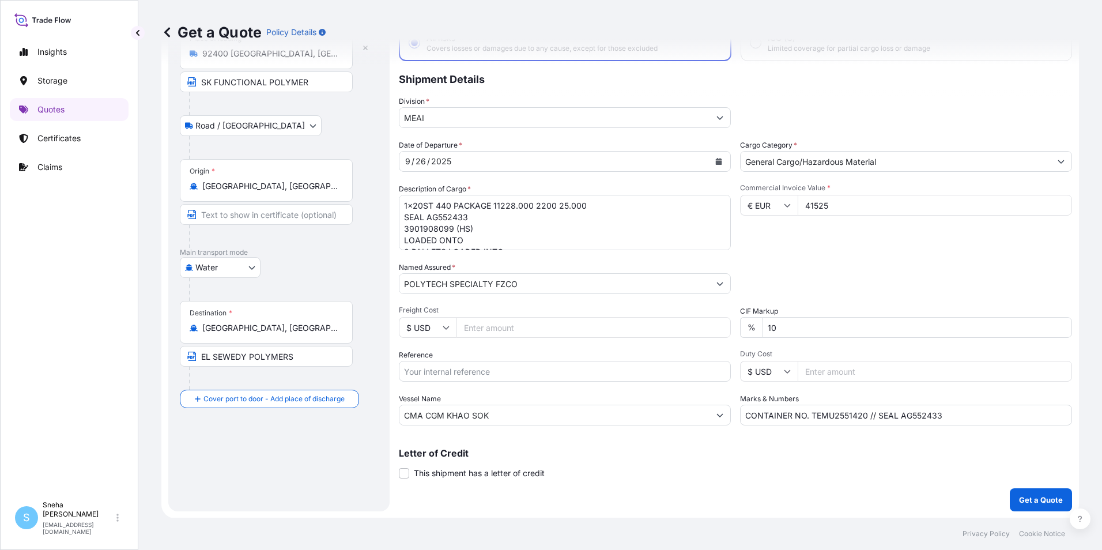
scroll to position [82, 0]
click at [808, 371] on input "Duty Cost" at bounding box center [935, 370] width 274 height 21
type input "3125"
click at [515, 366] on input "Reference" at bounding box center [565, 370] width 332 height 21
type input "QT65241"
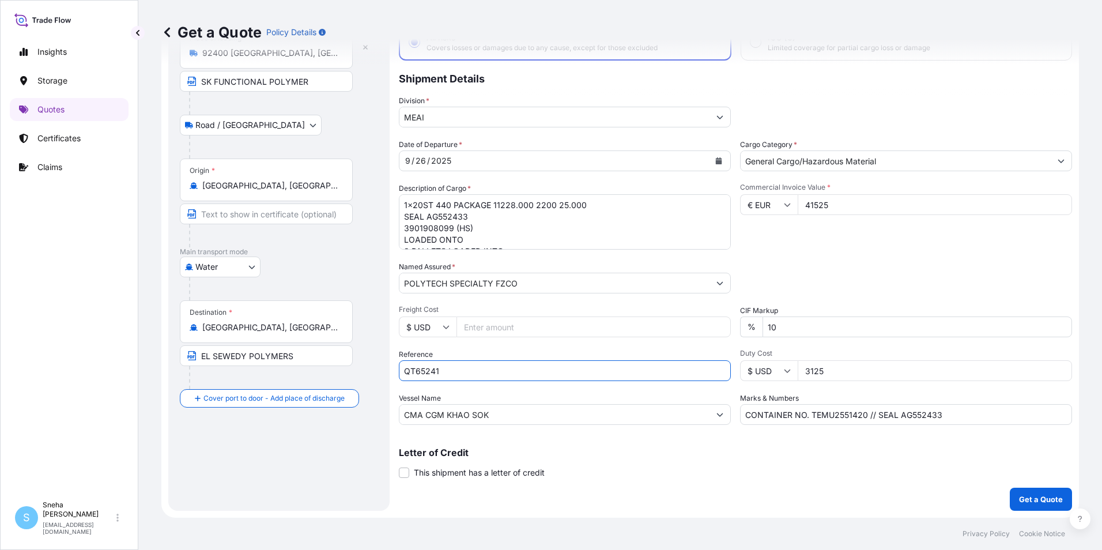
type input "3125"
click at [1012, 506] on button "Get a Quote" at bounding box center [1041, 499] width 62 height 23
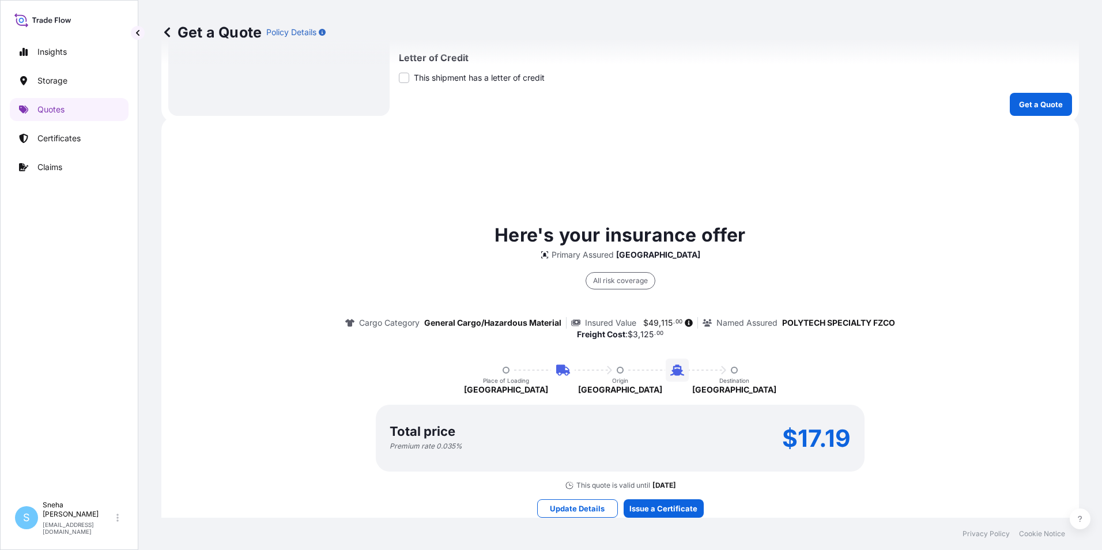
scroll to position [536, 0]
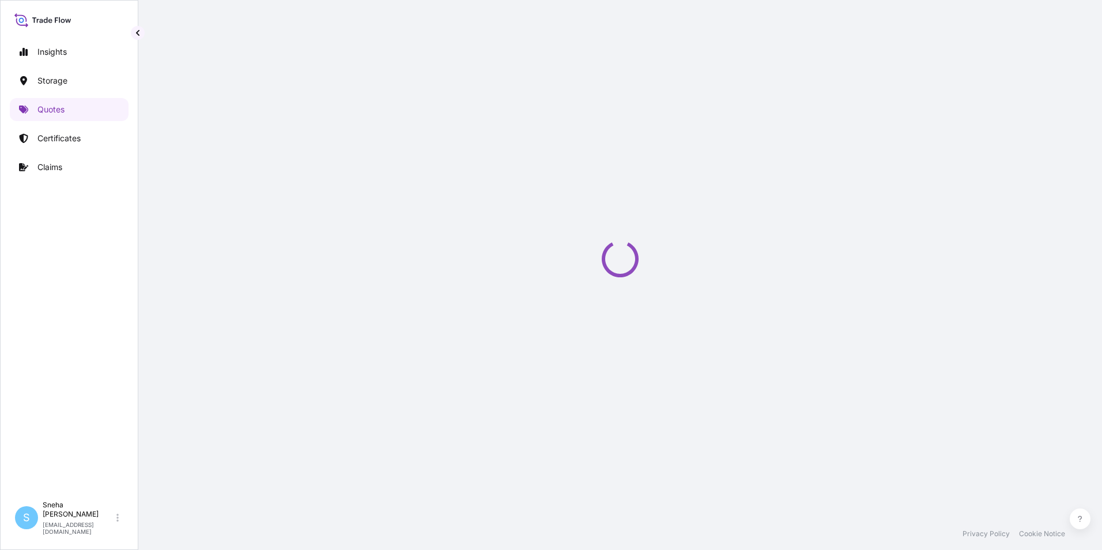
select select "Road / [GEOGRAPHIC_DATA]"
select select "Water"
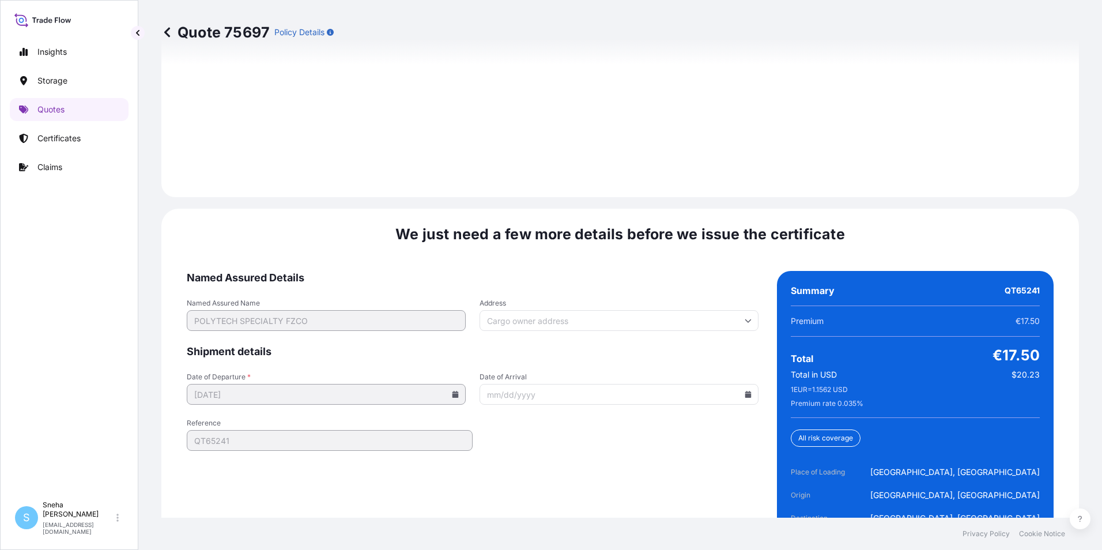
scroll to position [1741, 0]
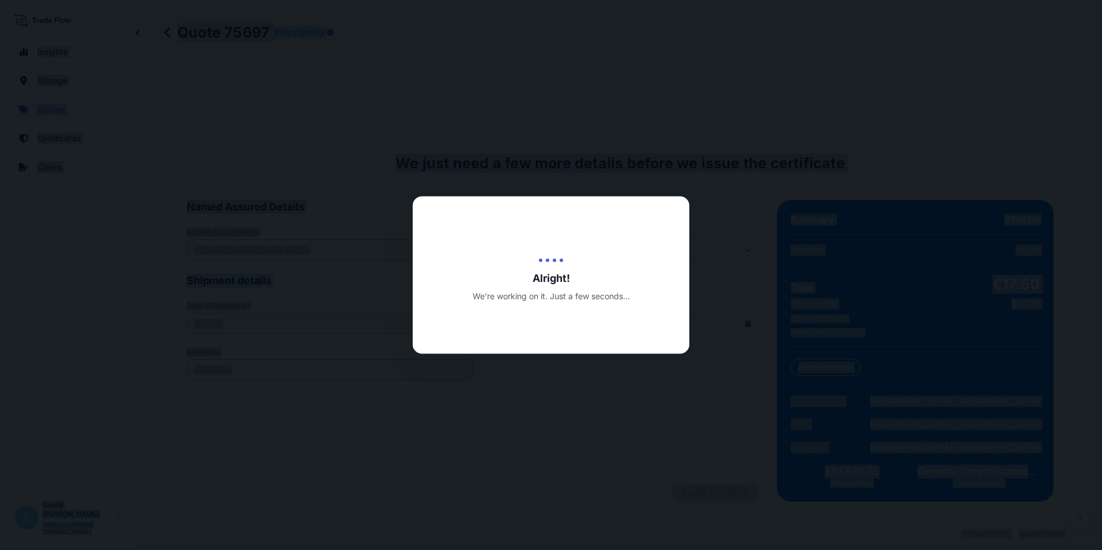
click at [696, 494] on div at bounding box center [551, 275] width 1102 height 550
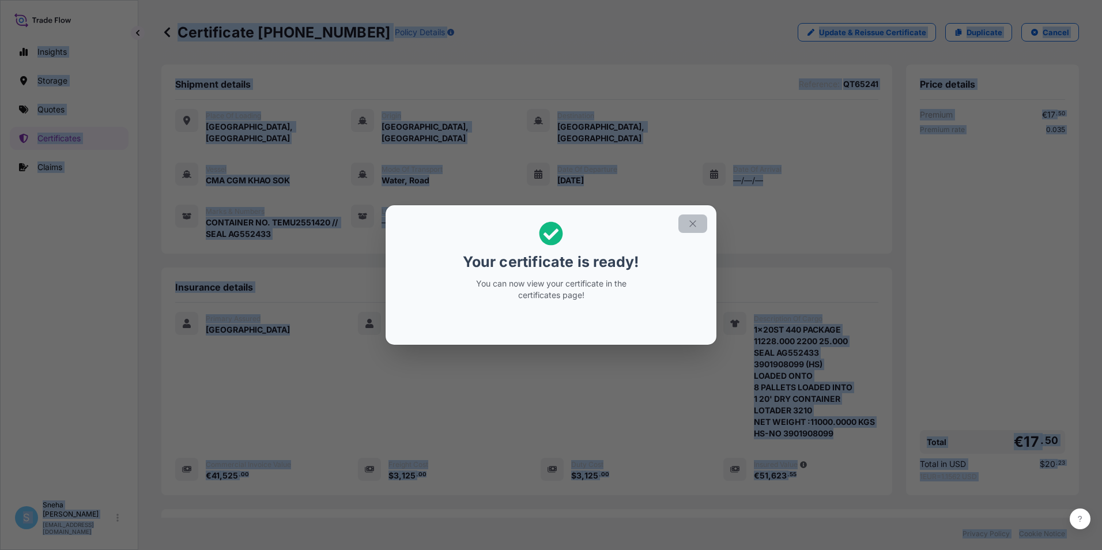
click at [696, 220] on icon "button" at bounding box center [693, 224] width 10 height 10
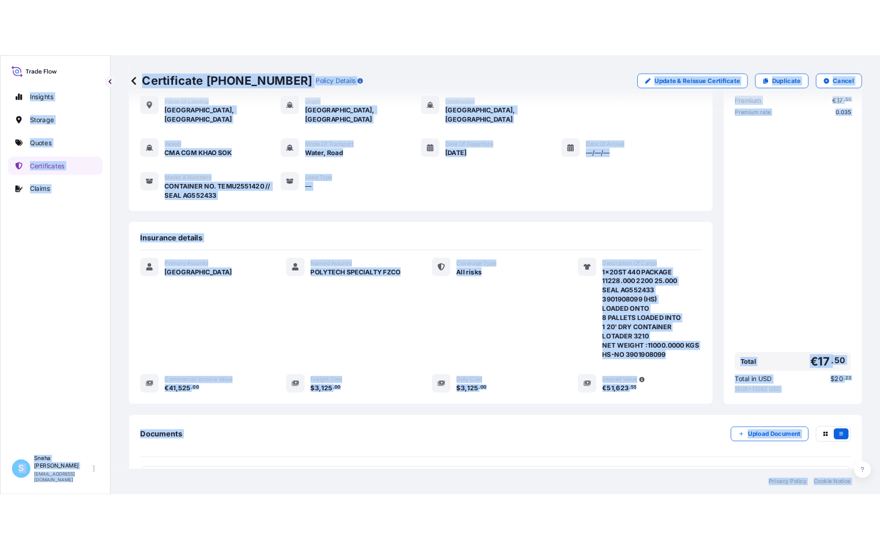
scroll to position [160, 0]
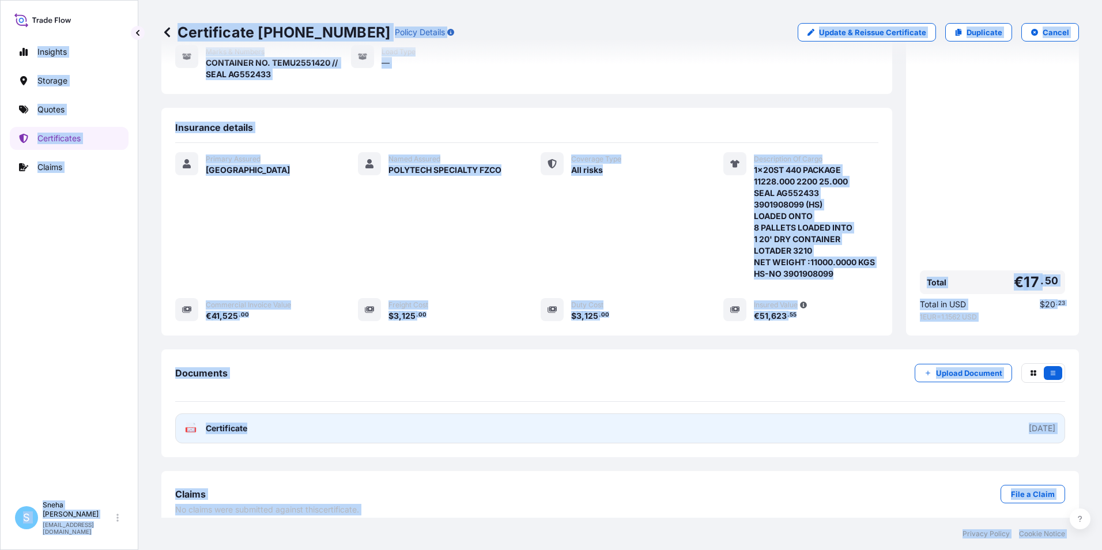
click at [256, 416] on link "PDF Certificate [DATE]" at bounding box center [620, 428] width 890 height 30
